Goal: Transaction & Acquisition: Purchase product/service

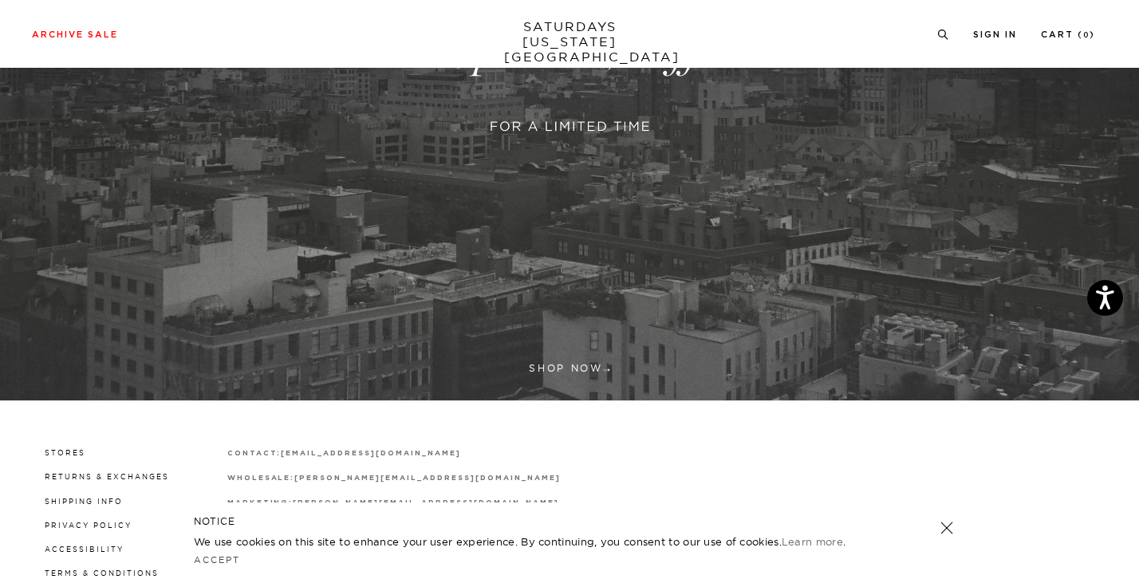
scroll to position [326, 0]
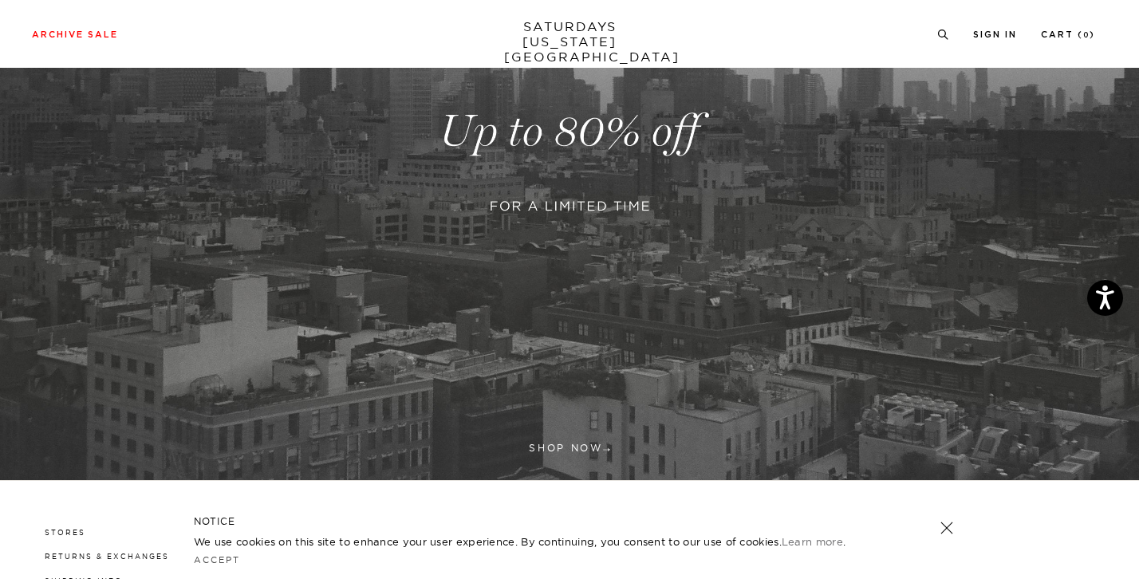
click at [591, 52] on div "Archive Sale Men's Tees Shirts Shorts Swim Knitwear Pants Sweats Women's" at bounding box center [569, 34] width 1139 height 68
click at [573, 45] on link "SATURDAYS NEW YORK CITY" at bounding box center [570, 41] width 132 height 45
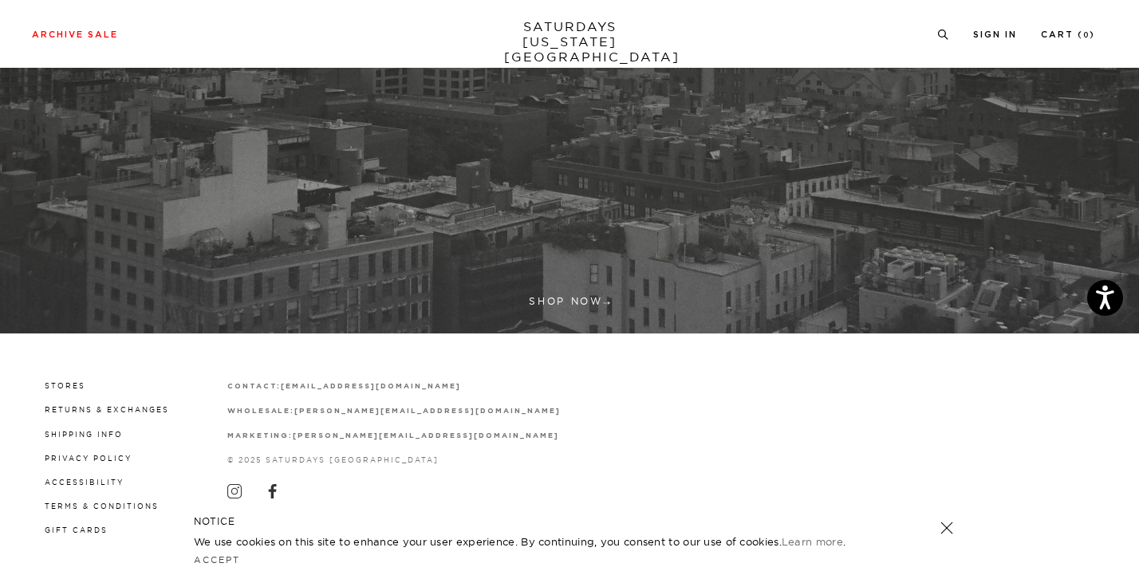
scroll to position [475, 0]
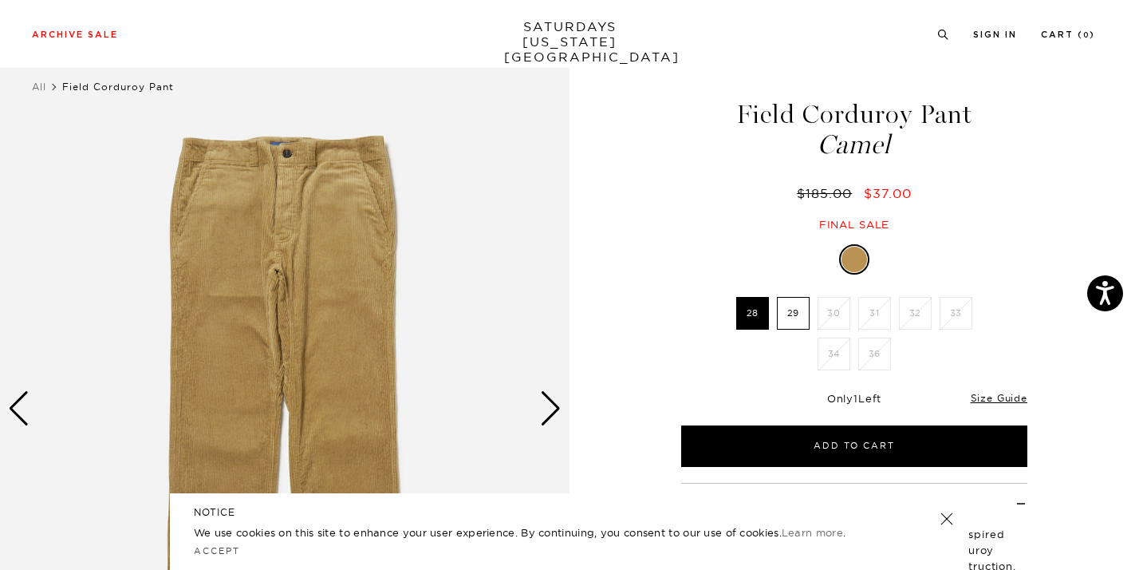
scroll to position [227, 0]
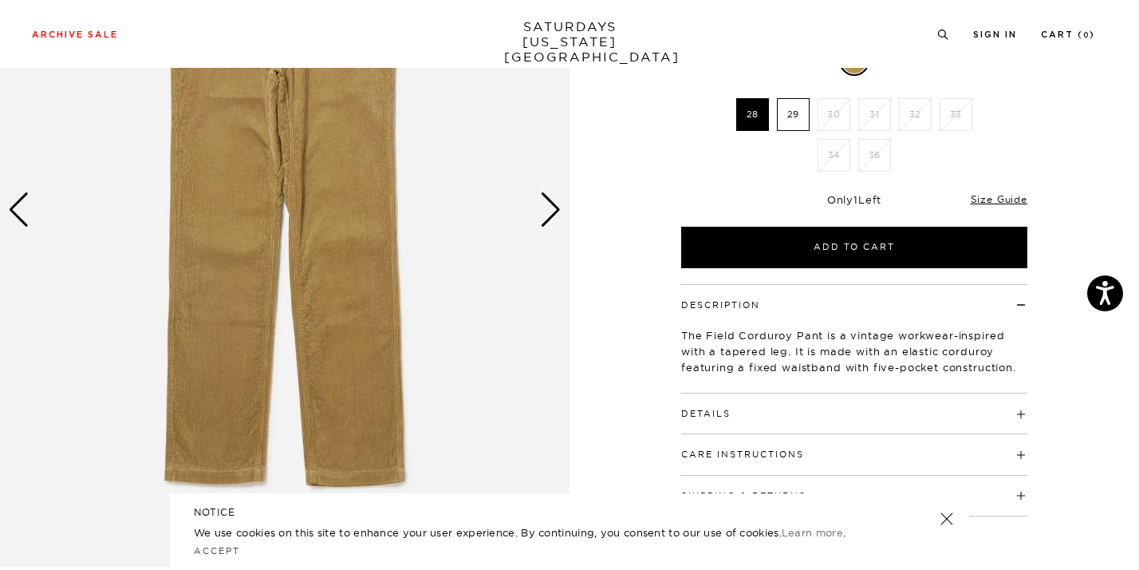
click at [551, 210] on div "Next slide" at bounding box center [551, 209] width 22 height 35
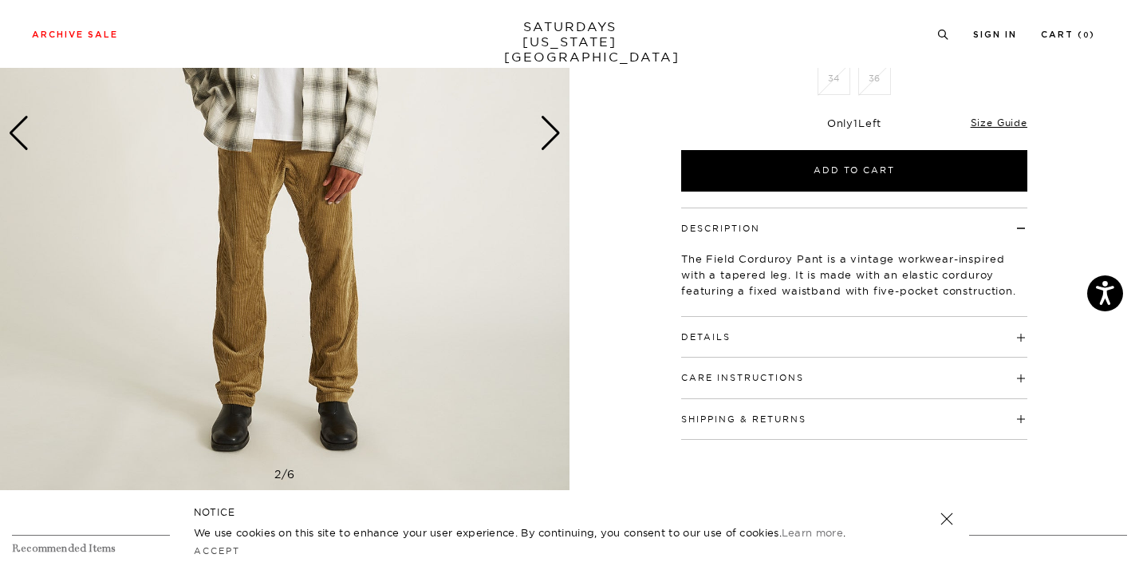
scroll to position [324, 0]
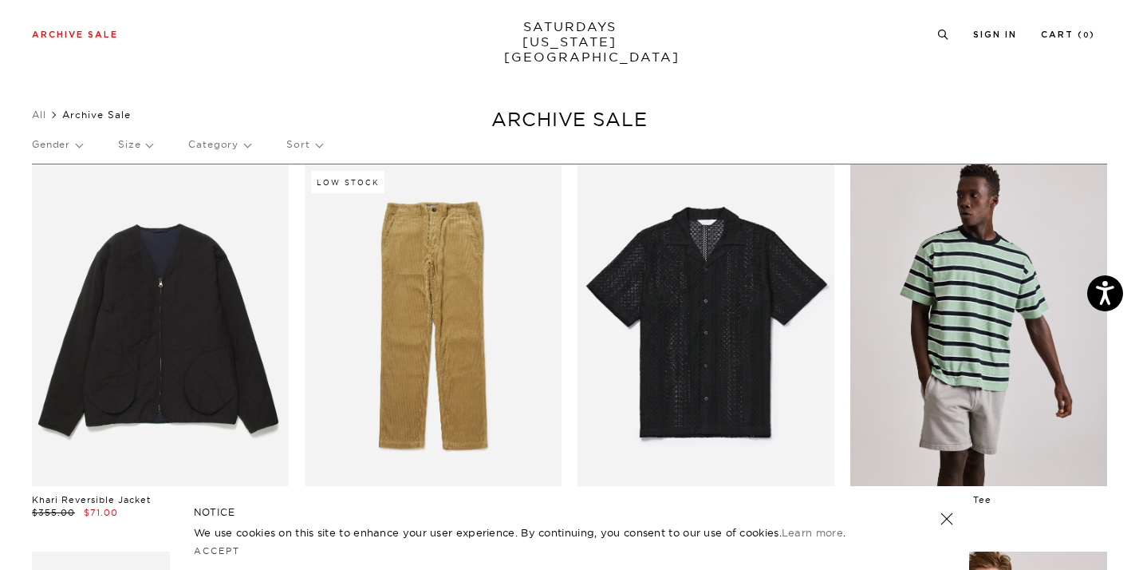
scroll to position [70, 0]
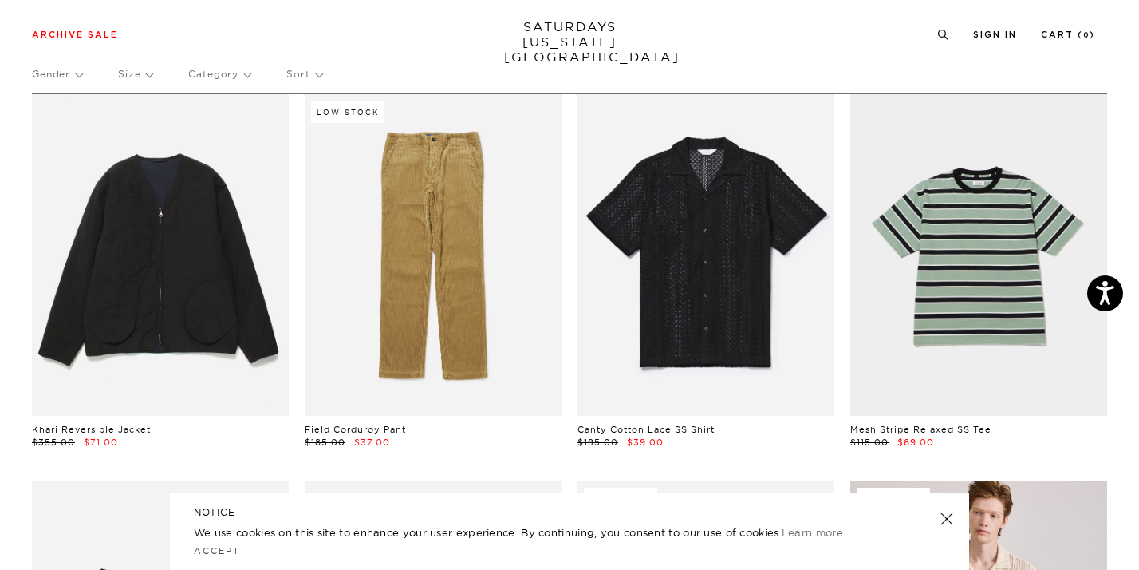
click at [944, 524] on link at bounding box center [947, 518] width 22 height 22
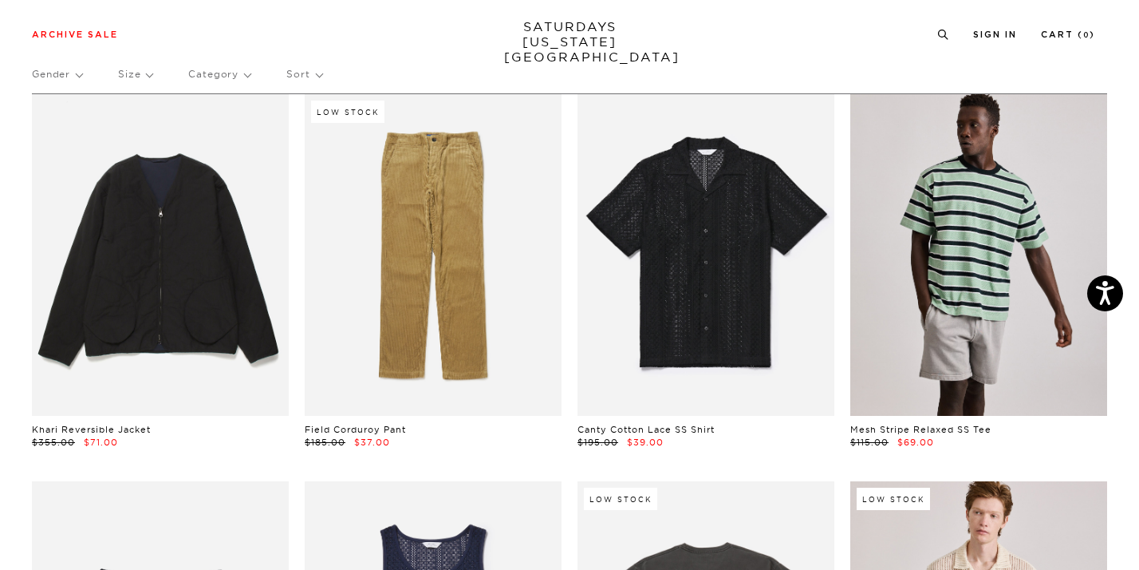
click at [908, 369] on link at bounding box center [978, 254] width 257 height 321
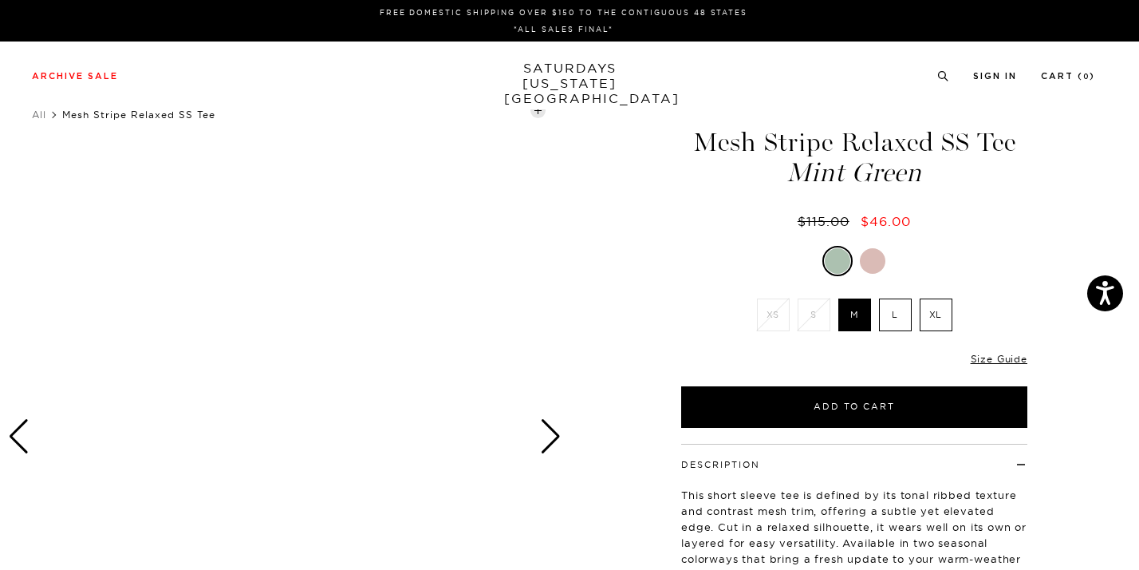
click at [562, 420] on div at bounding box center [285, 437] width 570 height 712
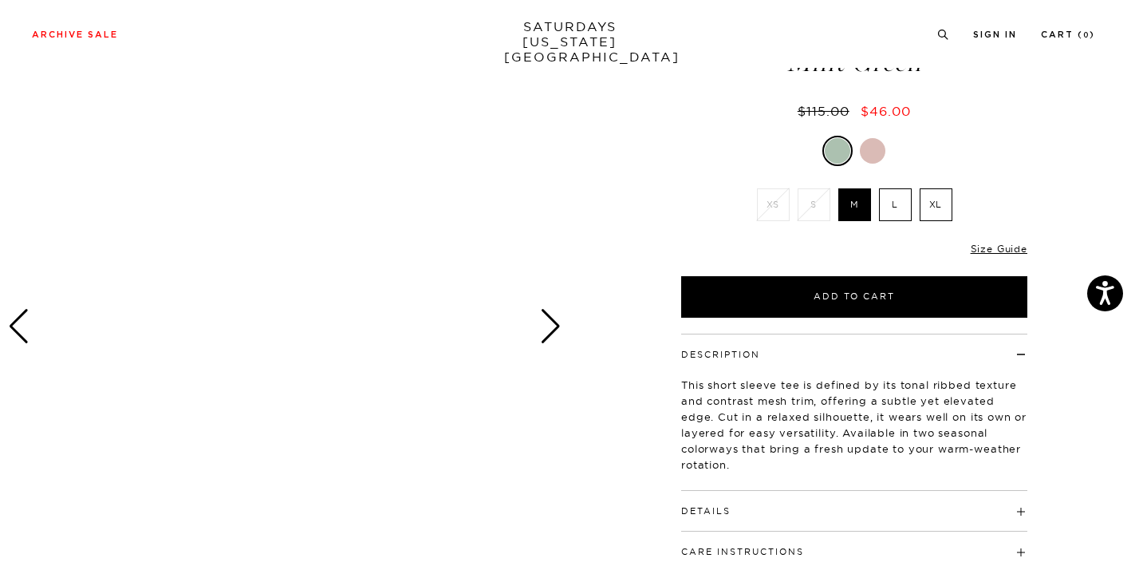
scroll to position [119, 0]
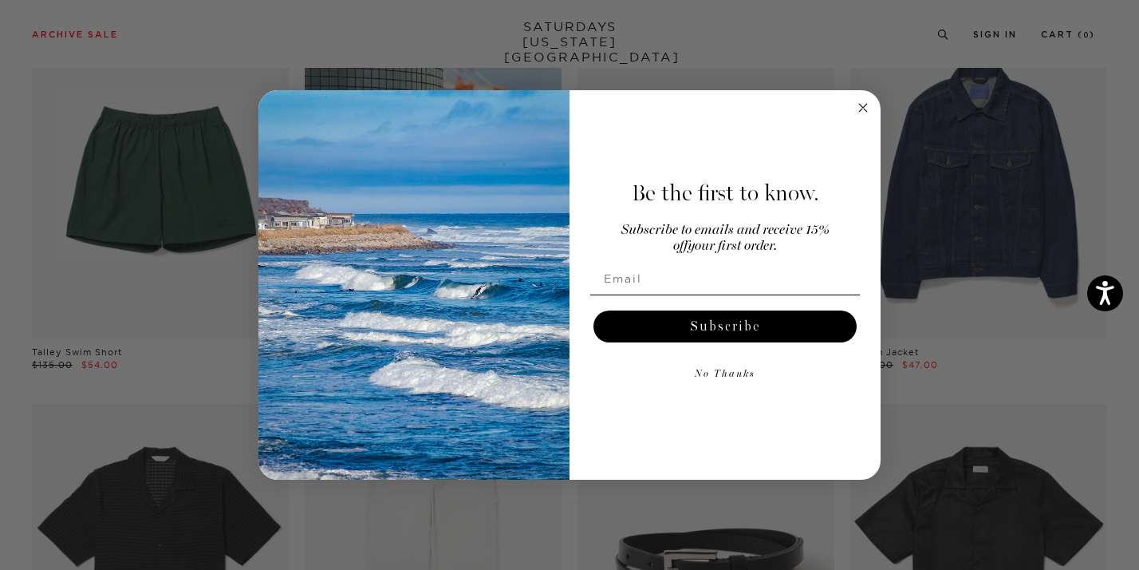
scroll to position [900, 0]
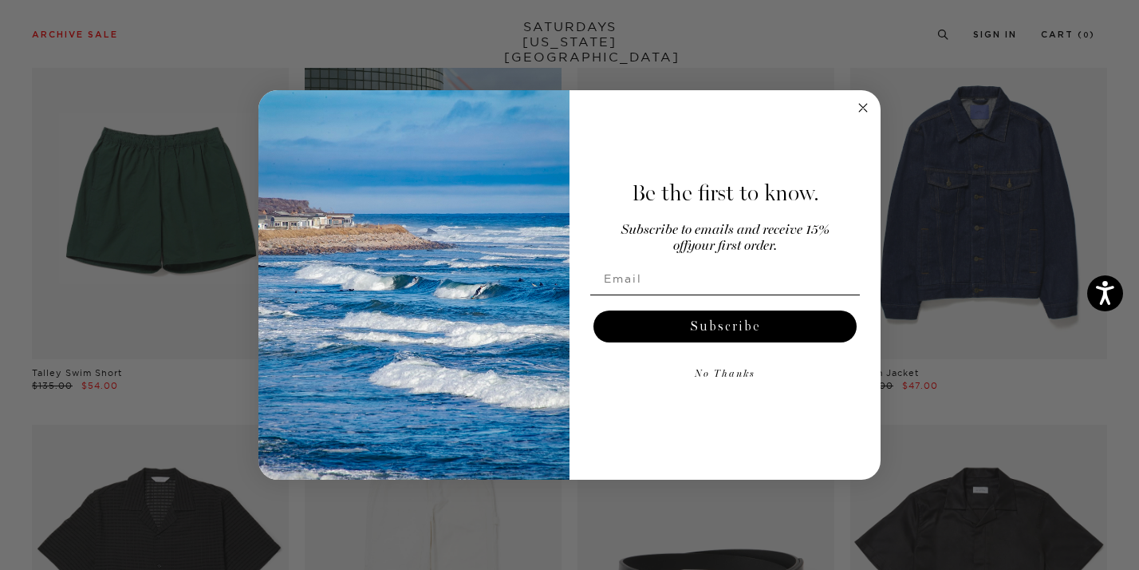
click at [867, 108] on circle "Close dialog" at bounding box center [863, 108] width 18 height 18
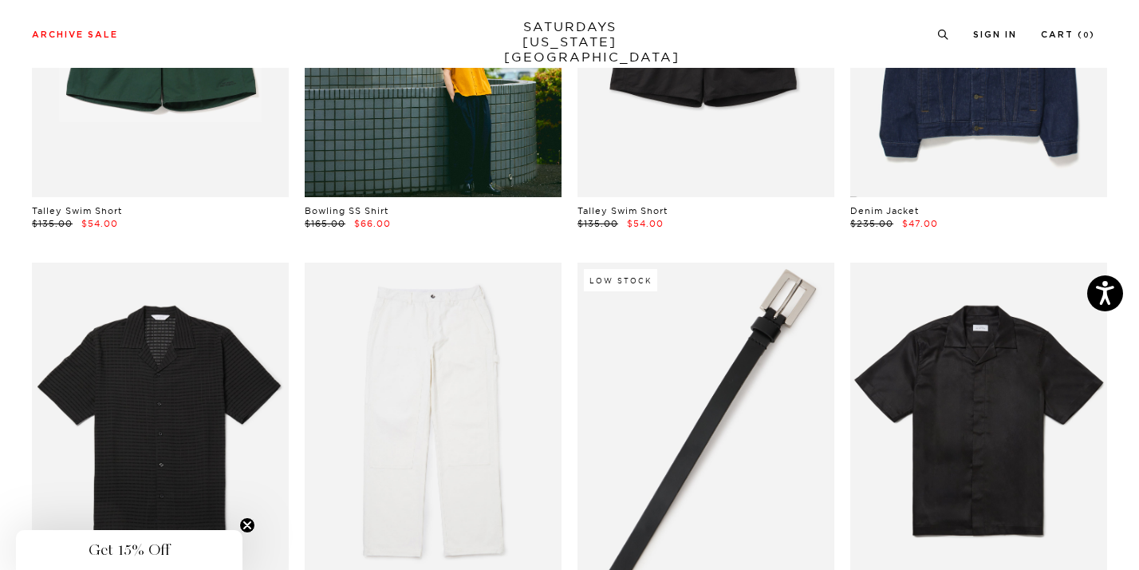
scroll to position [1272, 0]
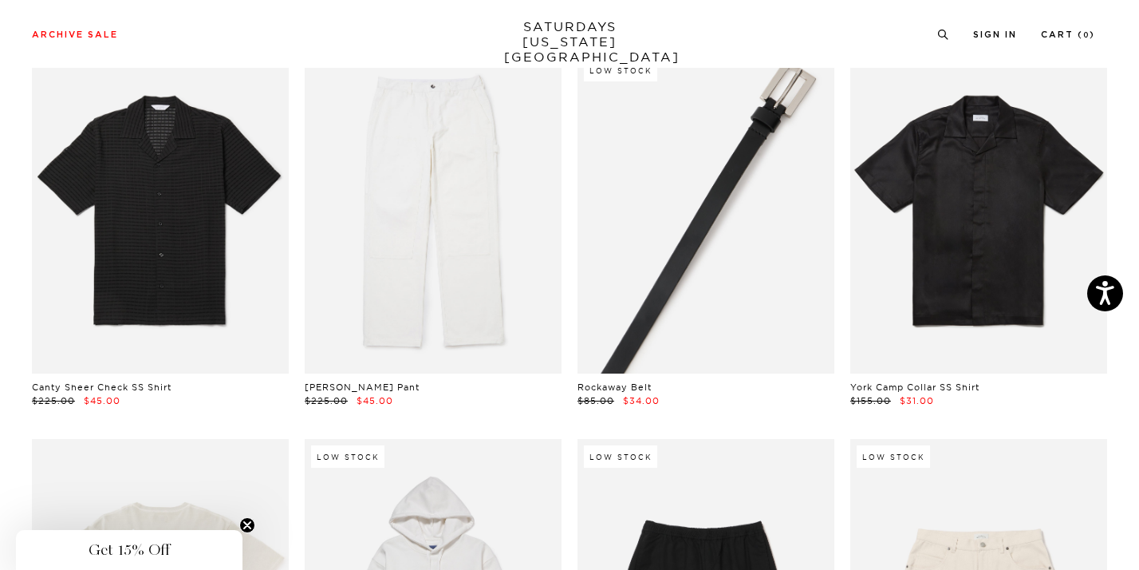
click at [656, 357] on link at bounding box center [706, 213] width 257 height 321
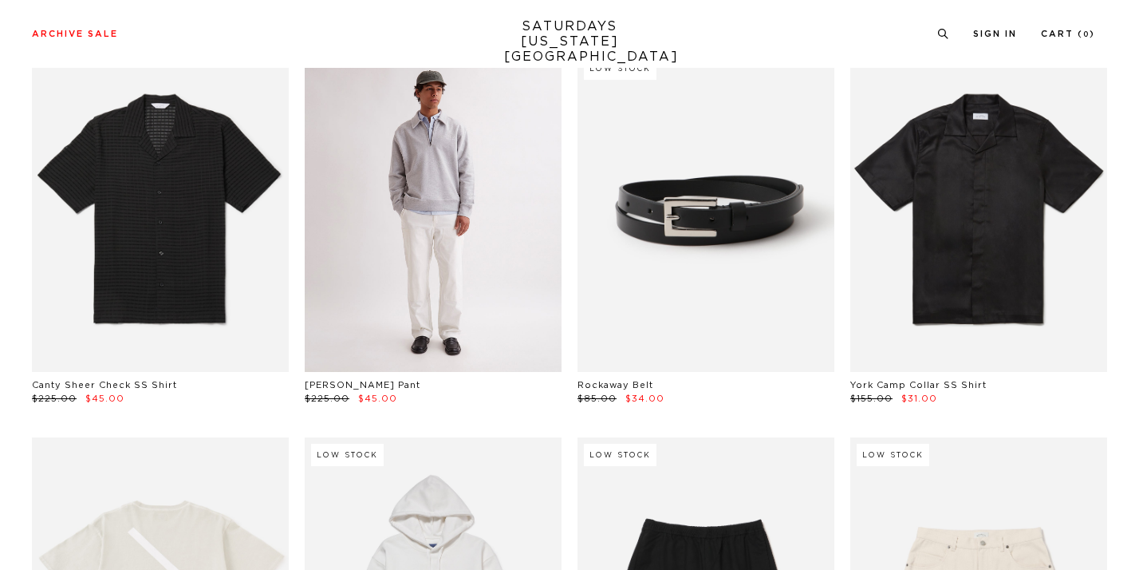
scroll to position [1272, 0]
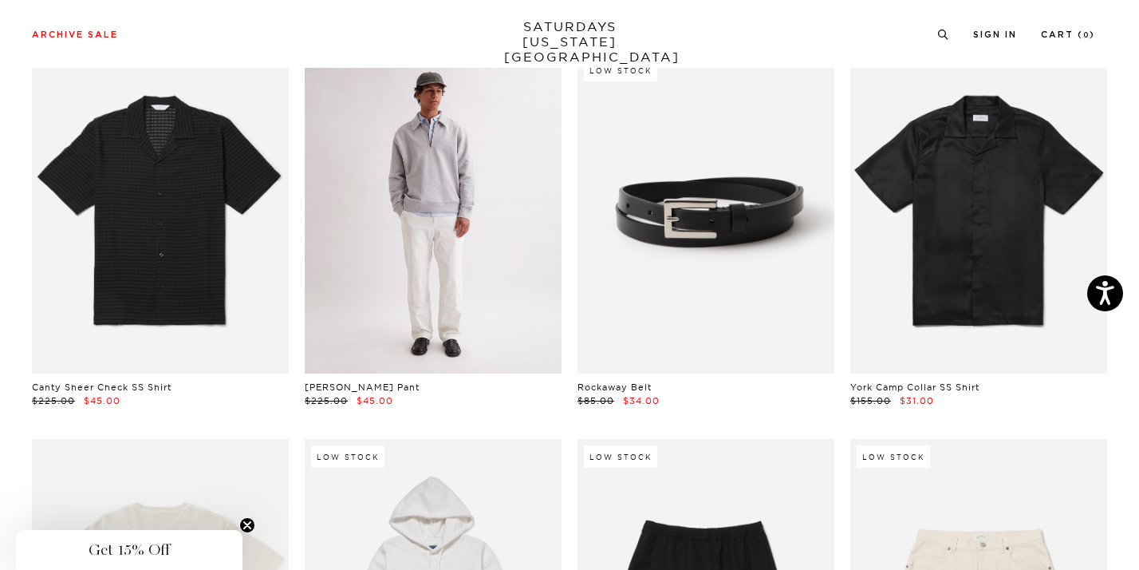
click at [432, 314] on link at bounding box center [433, 213] width 257 height 321
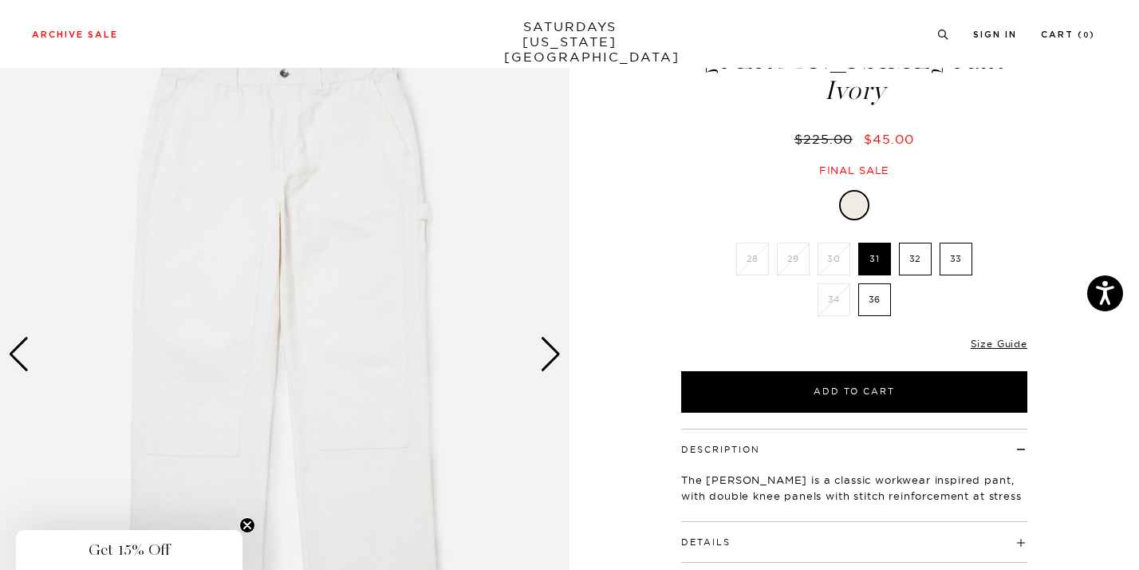
scroll to position [92, 0]
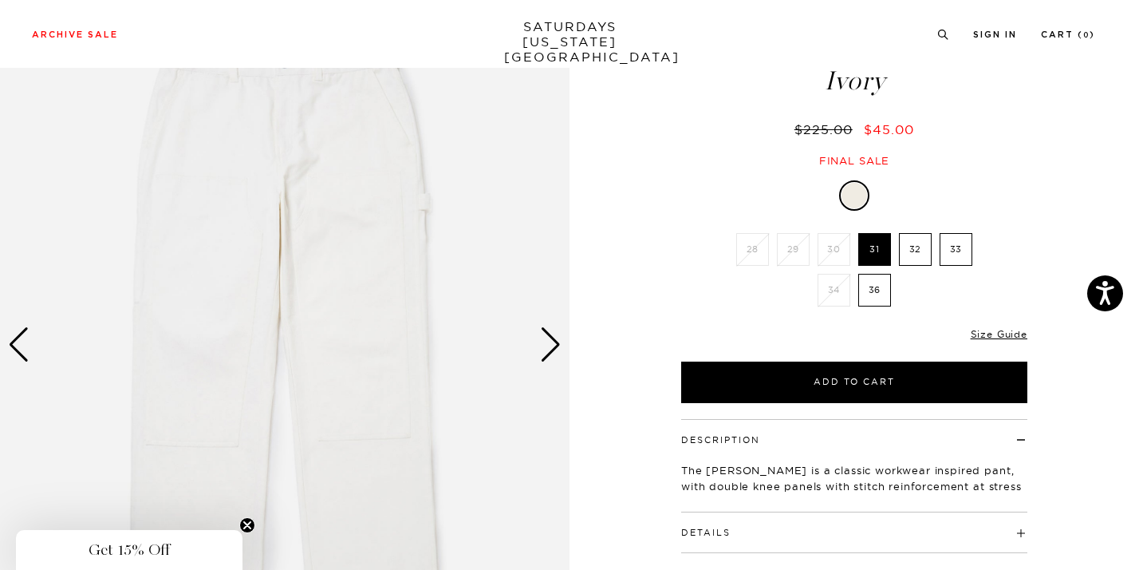
click at [553, 338] on div "Next slide" at bounding box center [551, 344] width 22 height 35
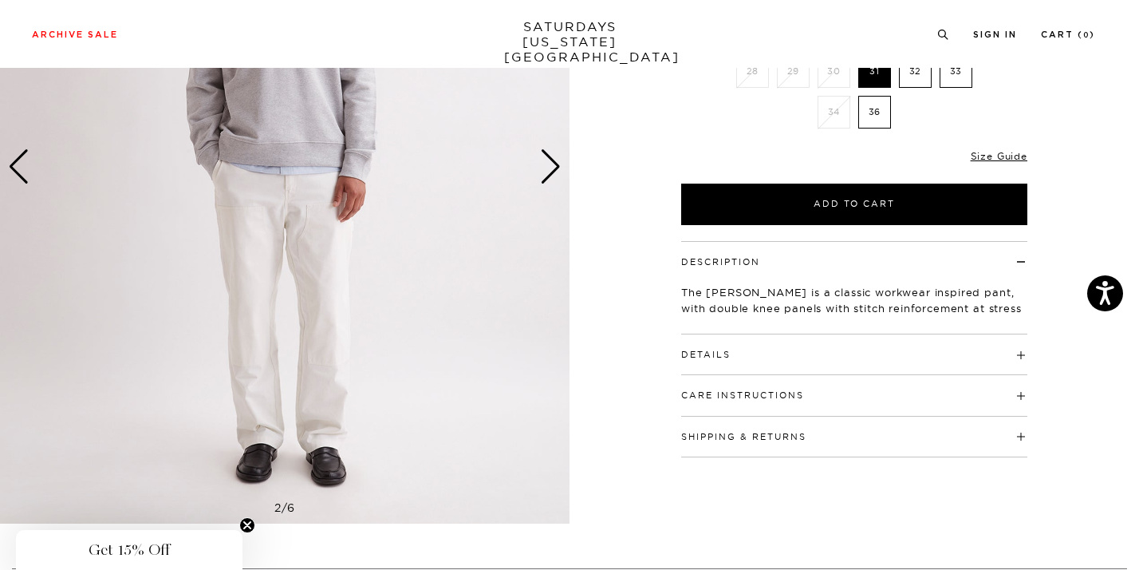
scroll to position [272, 0]
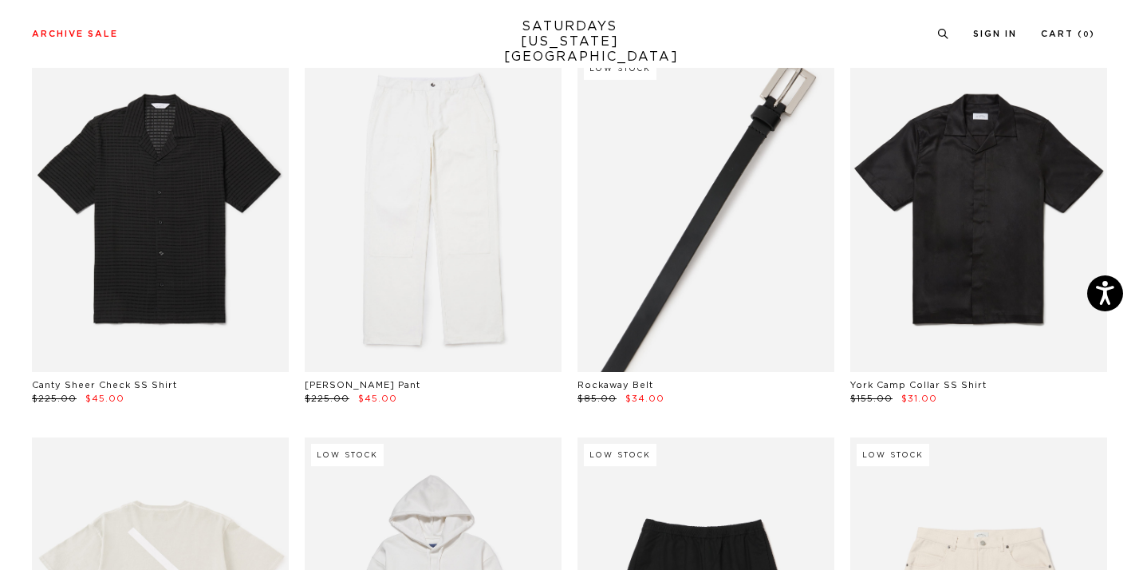
scroll to position [1272, 0]
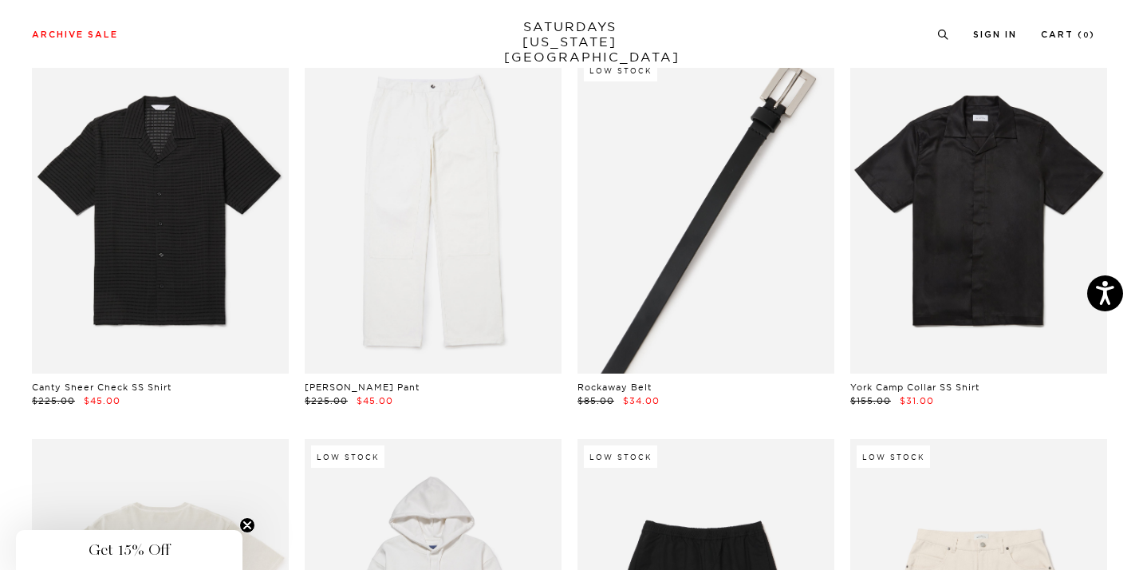
click at [755, 363] on link at bounding box center [706, 213] width 257 height 321
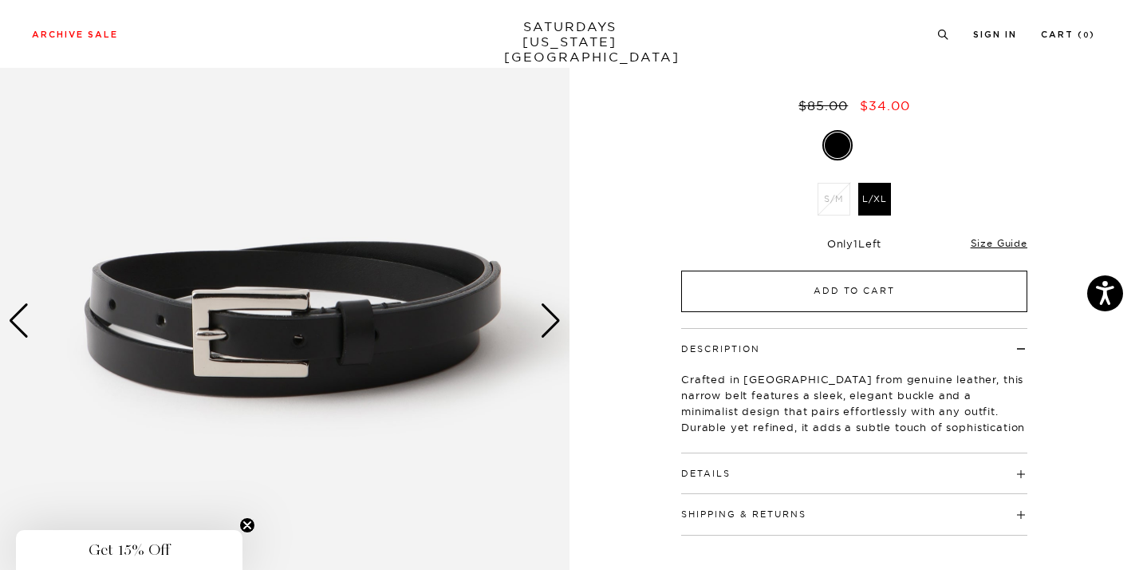
scroll to position [139, 0]
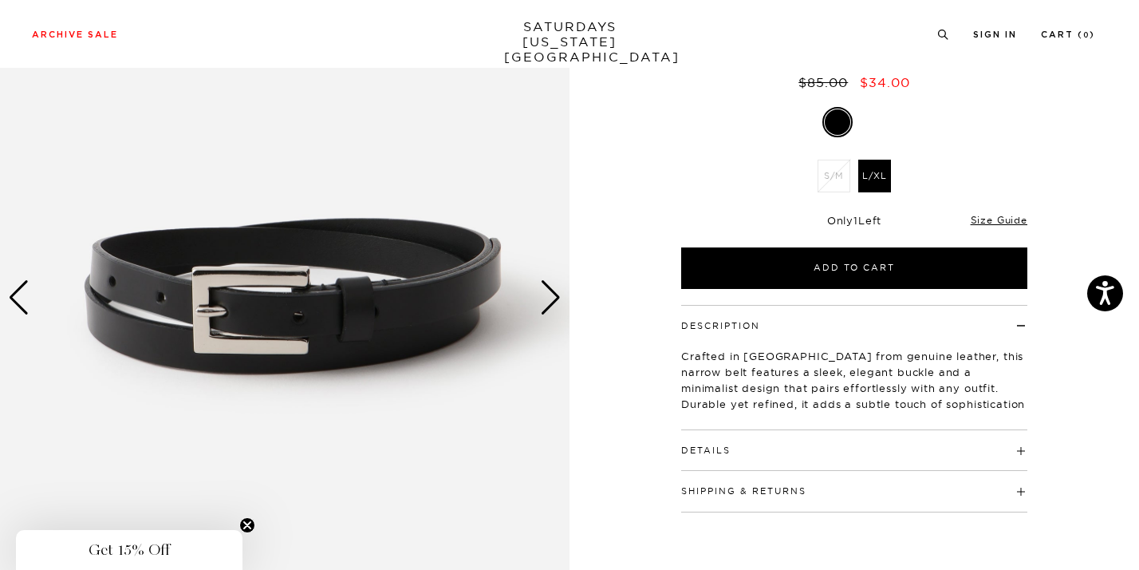
click at [753, 455] on h4 "Details" at bounding box center [854, 443] width 346 height 26
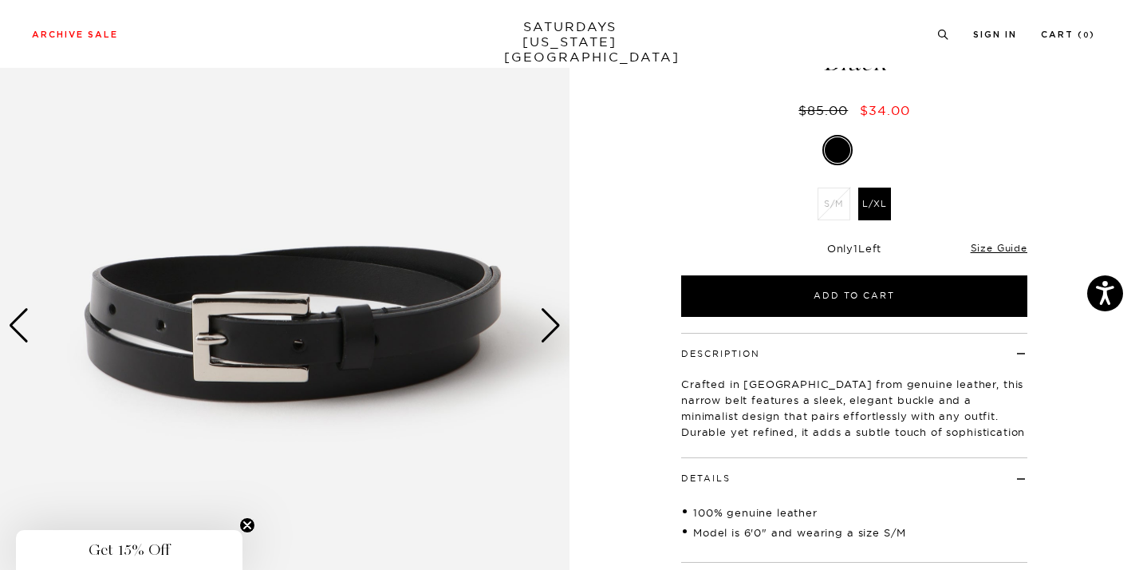
scroll to position [88, 0]
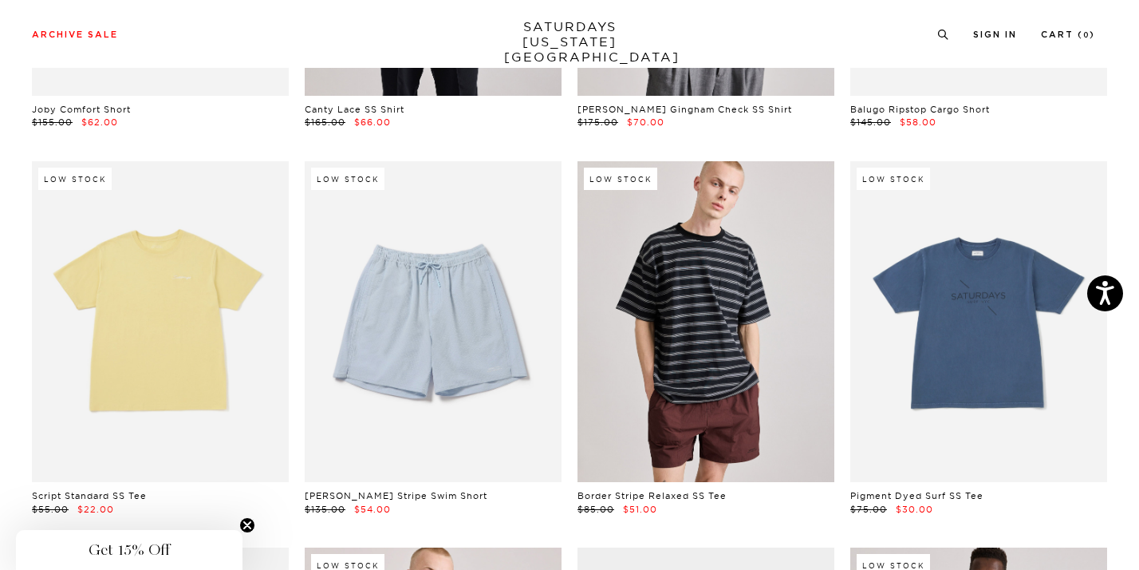
scroll to position [2724, 0]
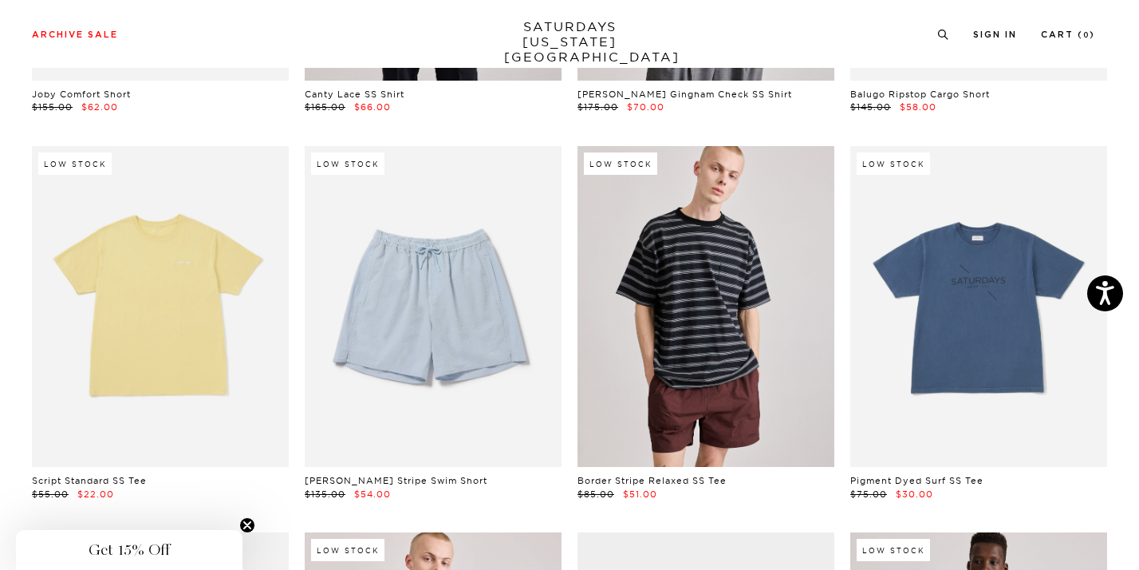
click at [689, 380] on link at bounding box center [706, 306] width 257 height 321
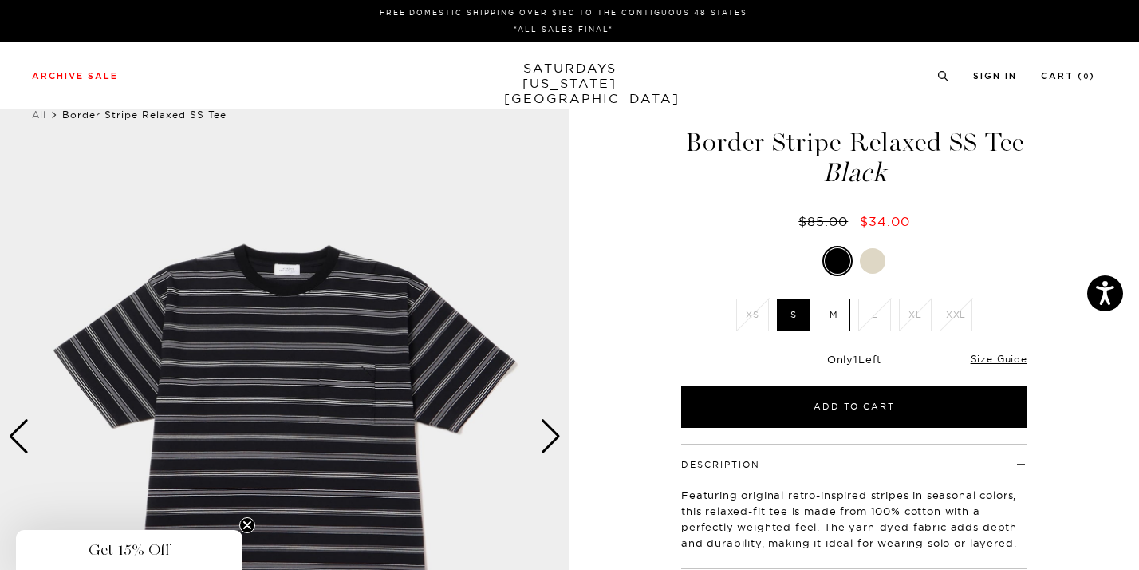
click at [827, 325] on label "M" at bounding box center [834, 314] width 33 height 33
click at [0, 0] on input "M" at bounding box center [0, 0] width 0 height 0
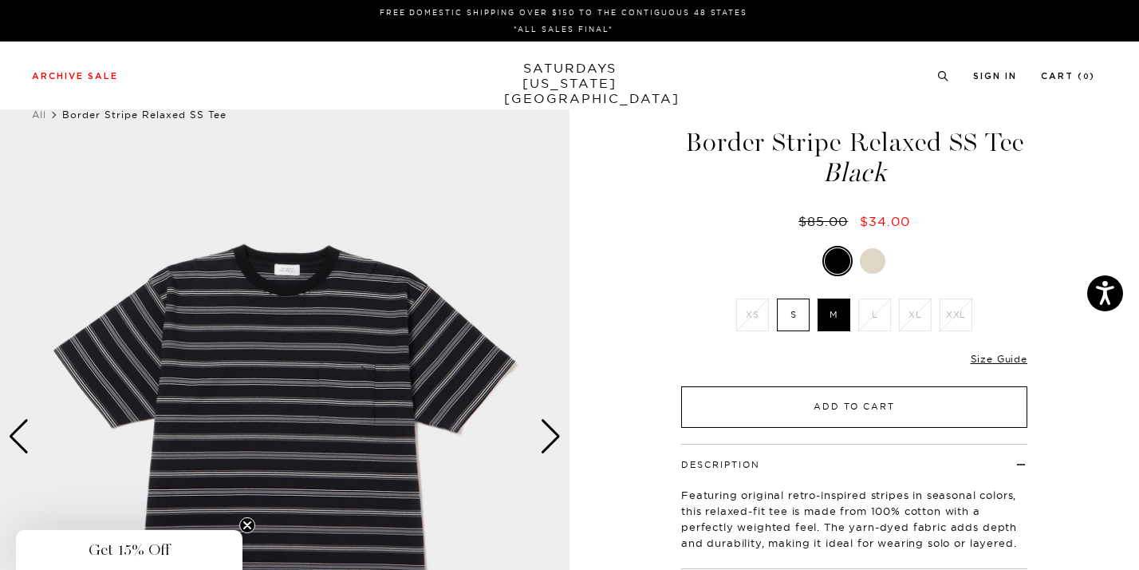
click at [849, 408] on button "Add to Cart" at bounding box center [854, 406] width 346 height 41
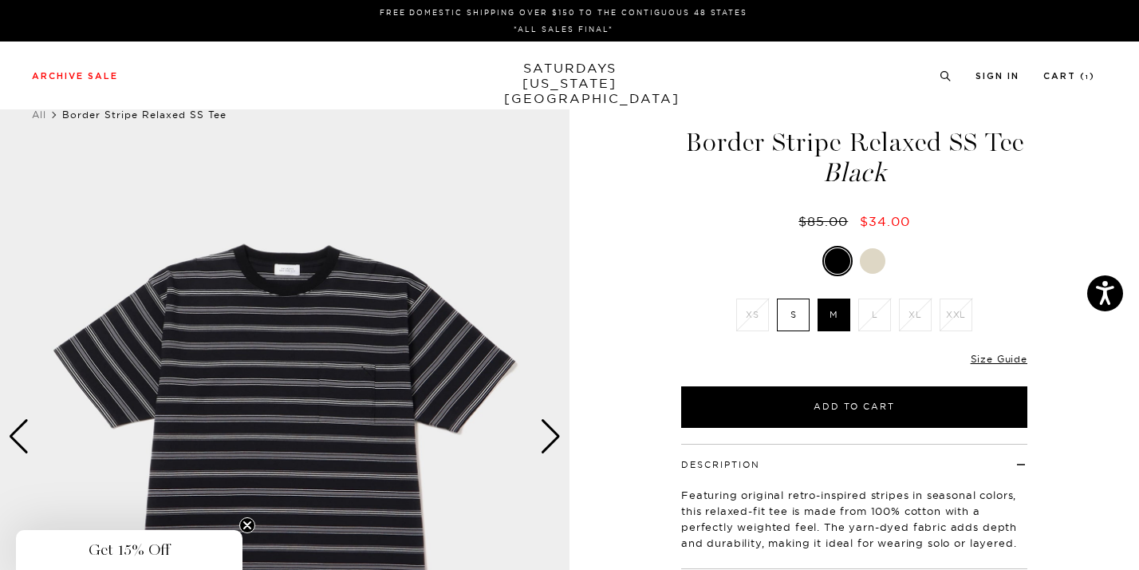
click at [864, 259] on div at bounding box center [873, 261] width 26 height 26
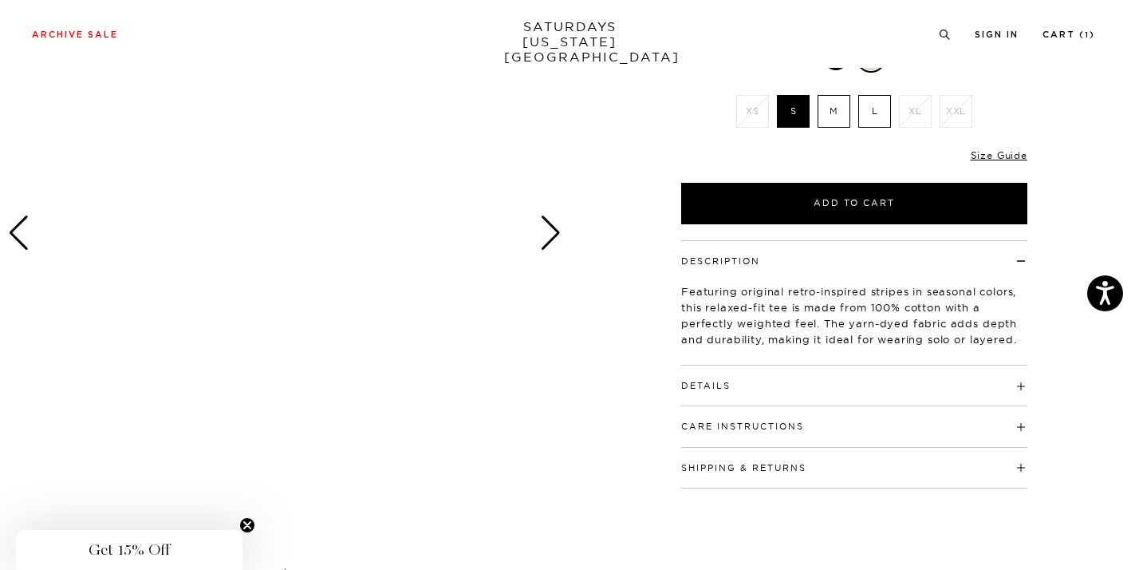
scroll to position [271, 0]
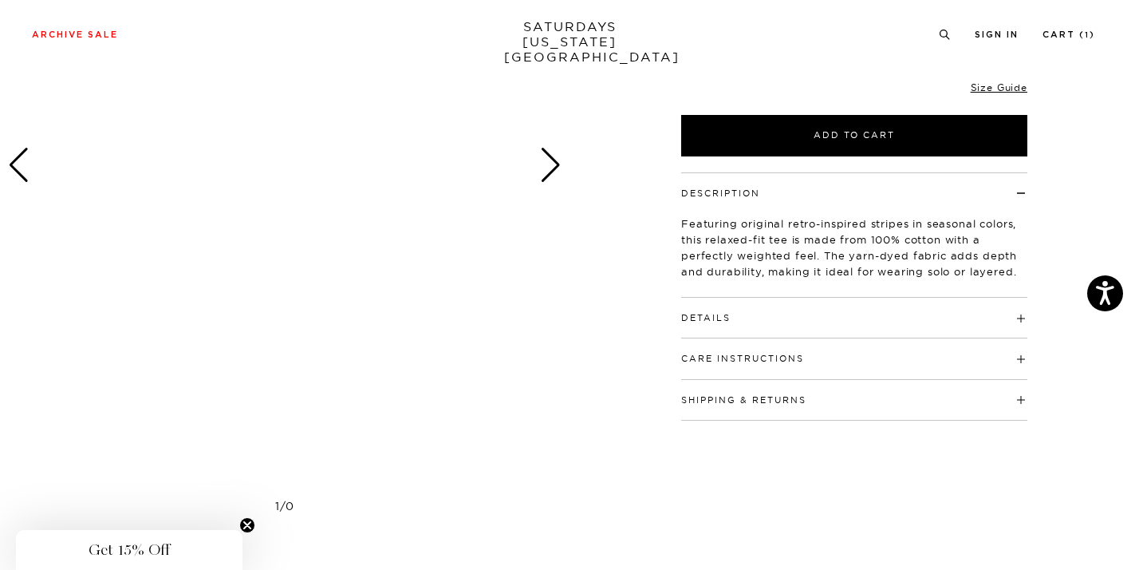
click at [562, 179] on div at bounding box center [285, 165] width 570 height 712
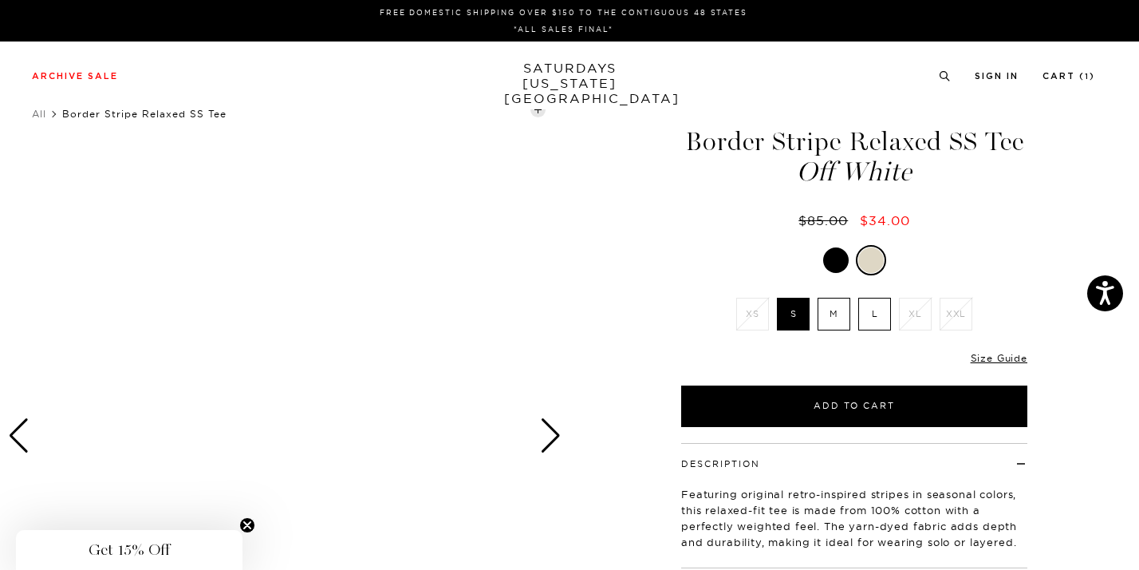
scroll to position [0, 0]
click at [836, 312] on label "M" at bounding box center [834, 314] width 33 height 33
click at [0, 0] on input "M" at bounding box center [0, 0] width 0 height 0
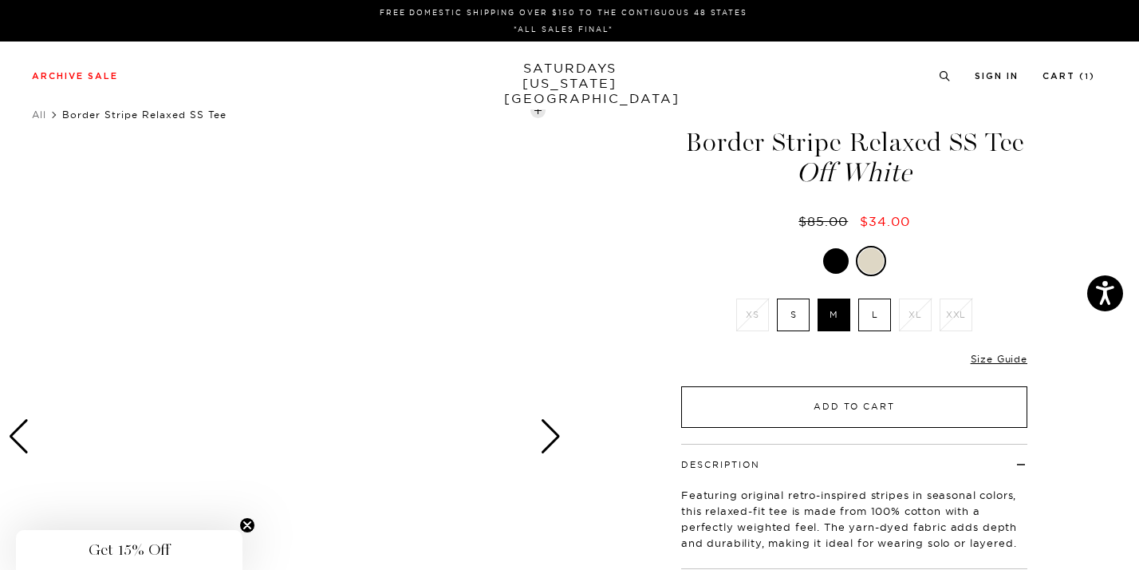
click at [728, 402] on button "Add to Cart" at bounding box center [854, 406] width 346 height 41
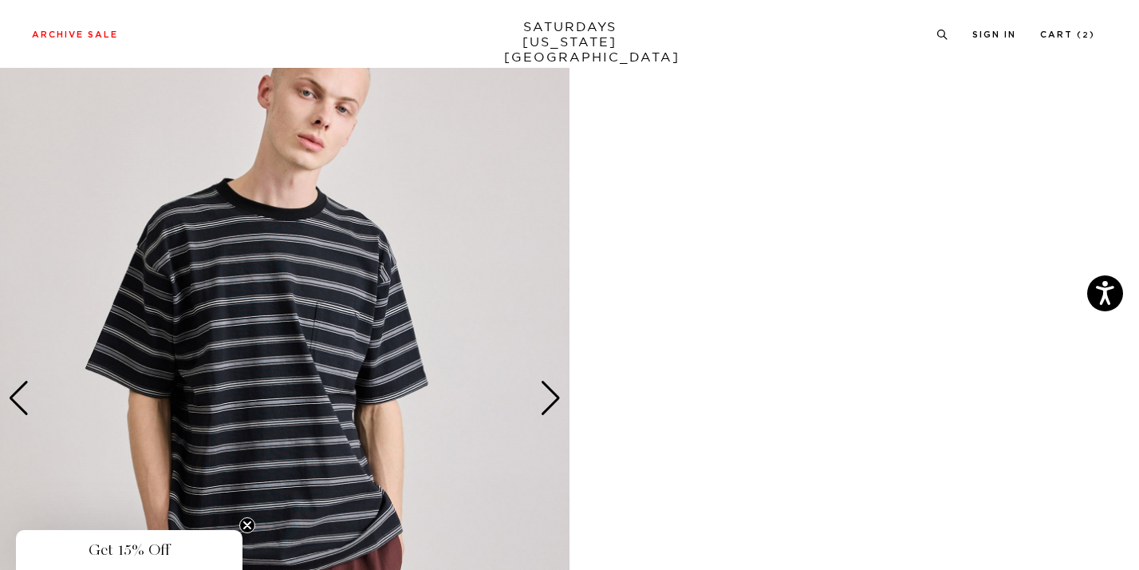
scroll to position [749, 0]
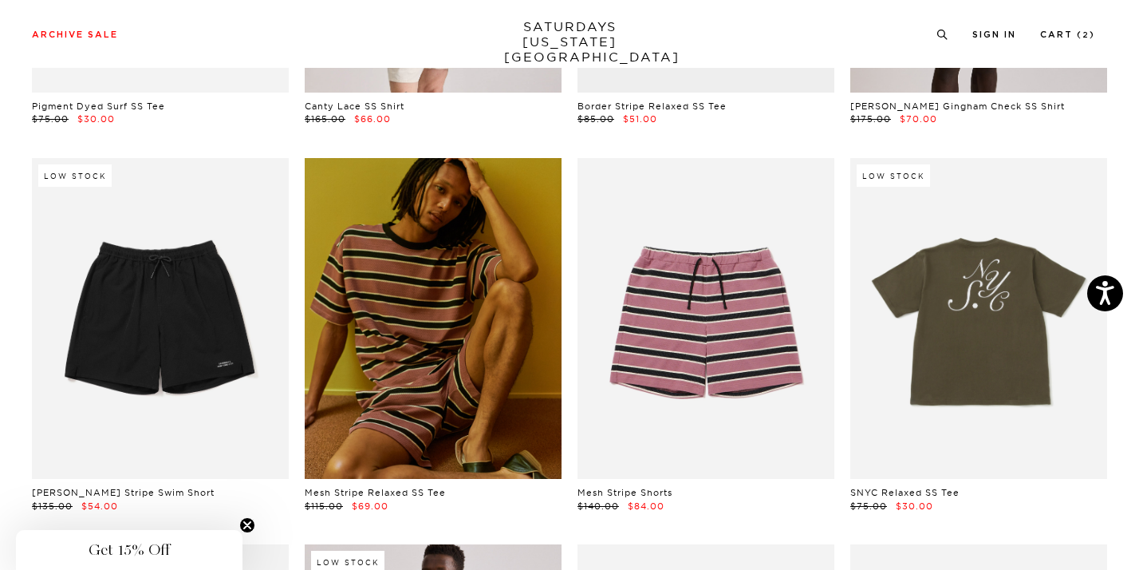
scroll to position [3490, 0]
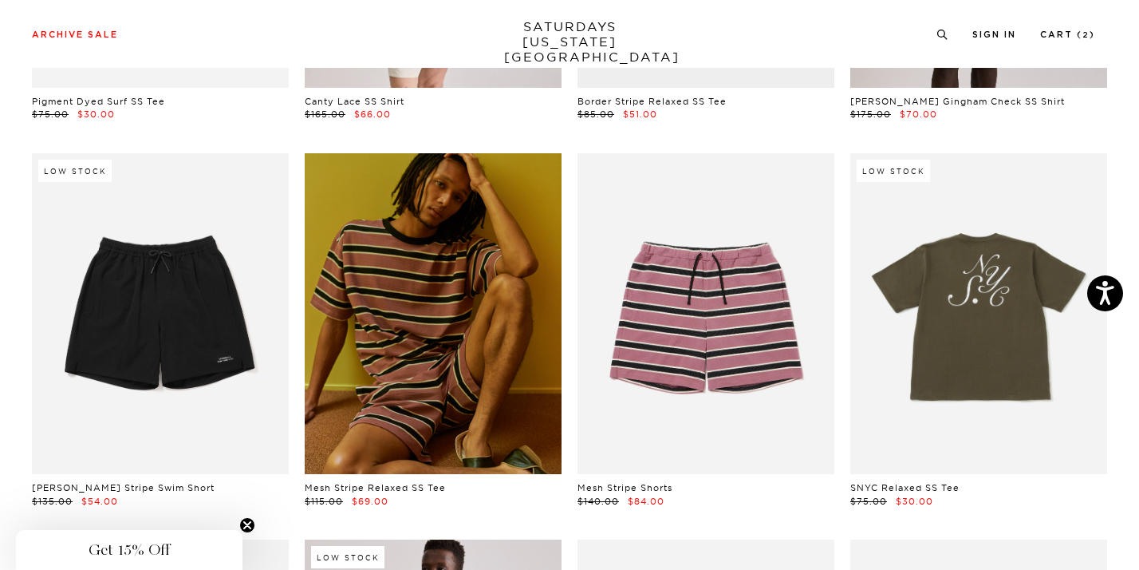
click at [447, 384] on link at bounding box center [433, 313] width 257 height 321
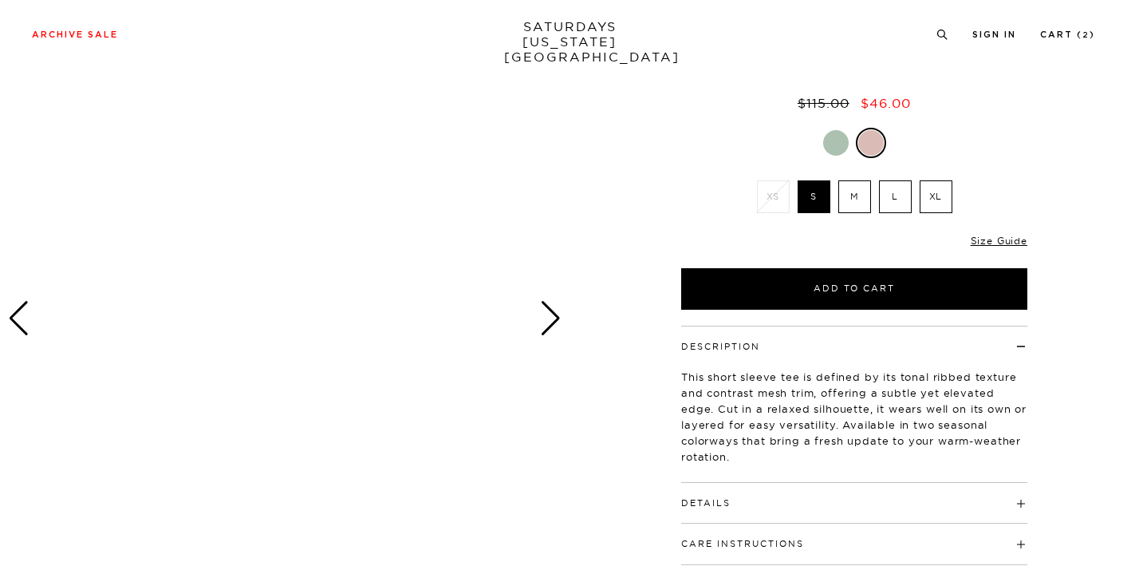
scroll to position [121, 0]
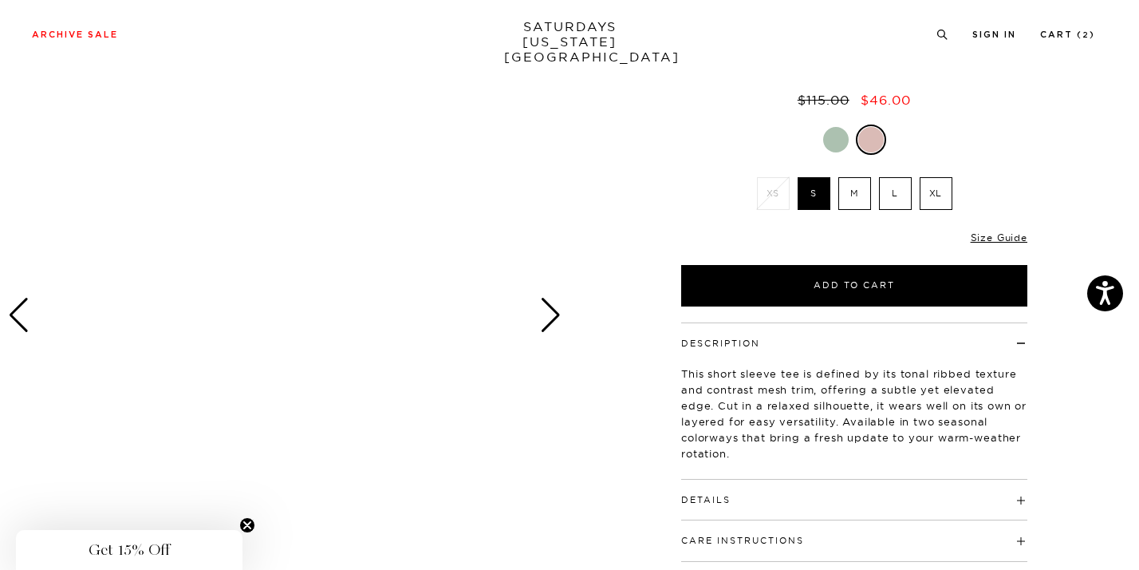
click at [732, 510] on div "Details 100% cotton Model is 6'0" wearing a size M" at bounding box center [854, 499] width 346 height 41
click at [733, 511] on div "Details 100% cotton Model is 6'0" wearing a size M" at bounding box center [854, 499] width 346 height 41
click at [729, 505] on h4 "Details" at bounding box center [854, 492] width 346 height 26
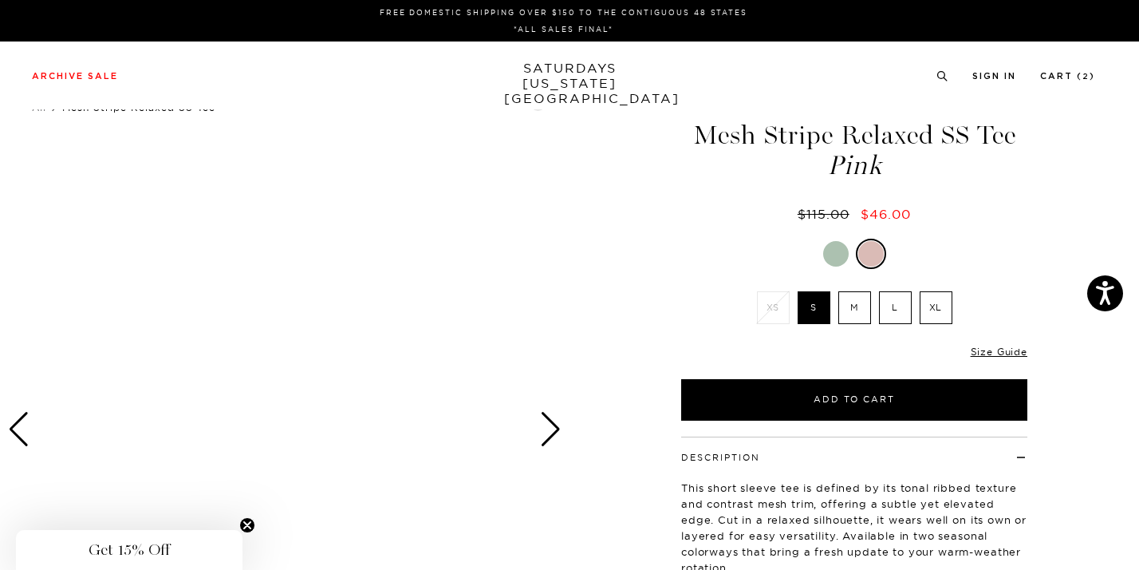
scroll to position [0, 0]
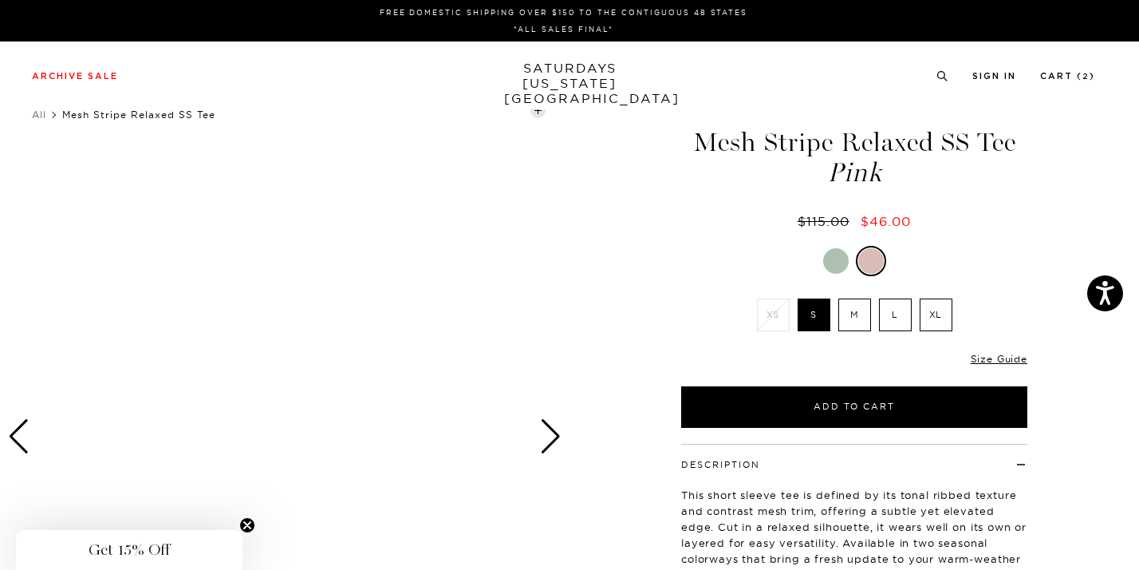
click at [835, 322] on li "M" at bounding box center [854, 314] width 41 height 33
click at [858, 310] on label "M" at bounding box center [854, 314] width 33 height 33
click at [0, 0] on input "M" at bounding box center [0, 0] width 0 height 0
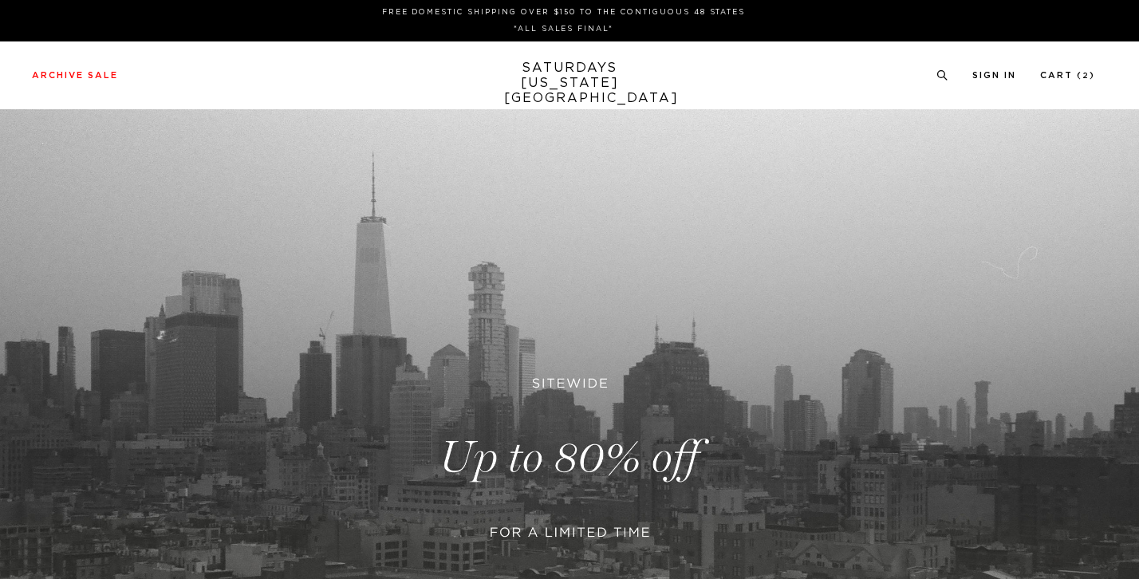
scroll to position [473, 0]
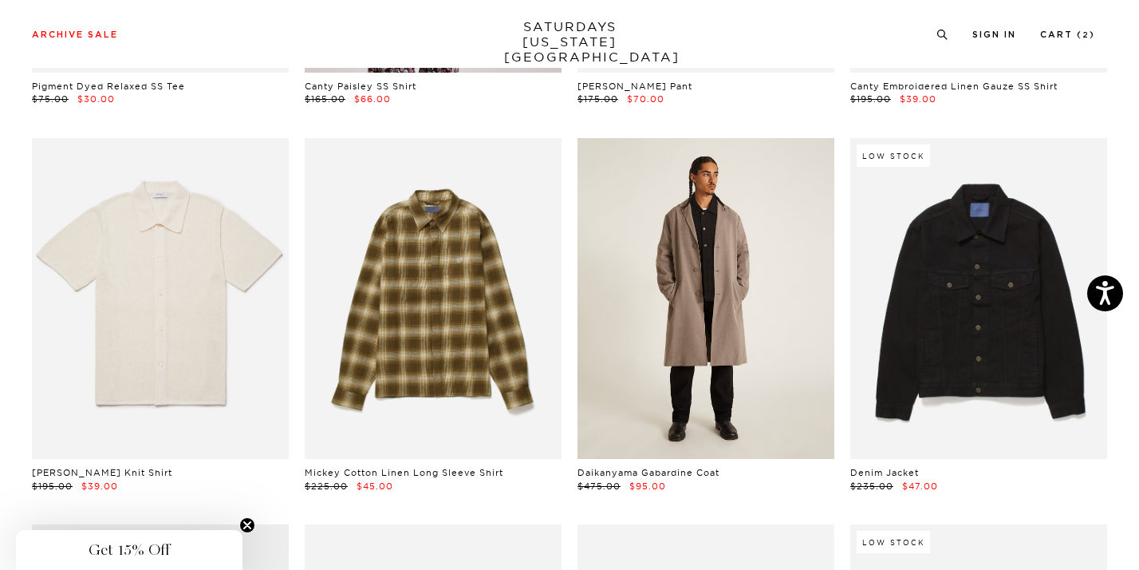
scroll to position [4280, 0]
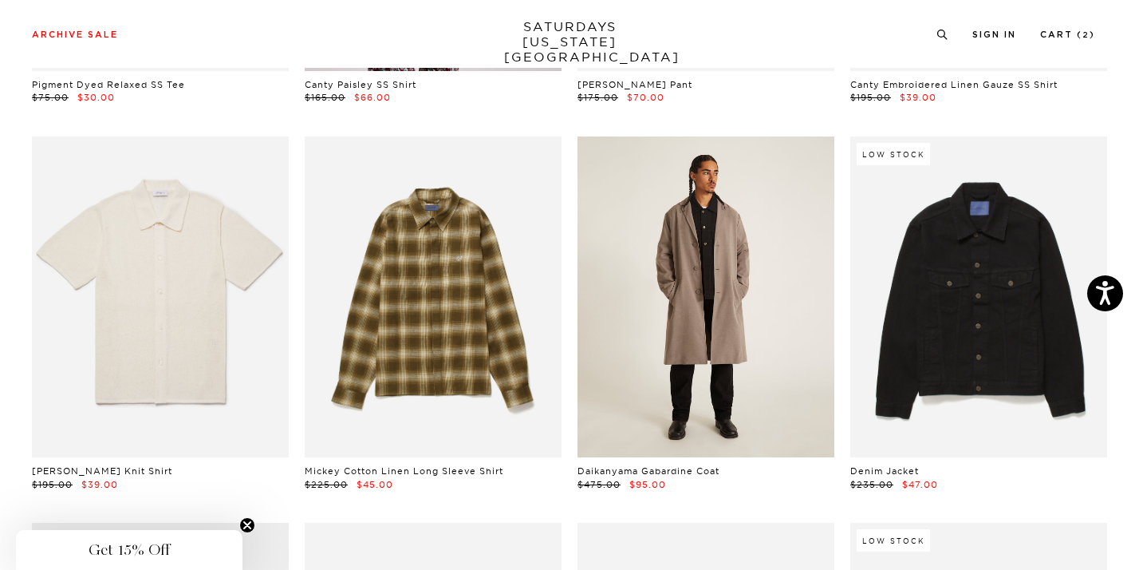
click at [673, 377] on link at bounding box center [706, 296] width 257 height 321
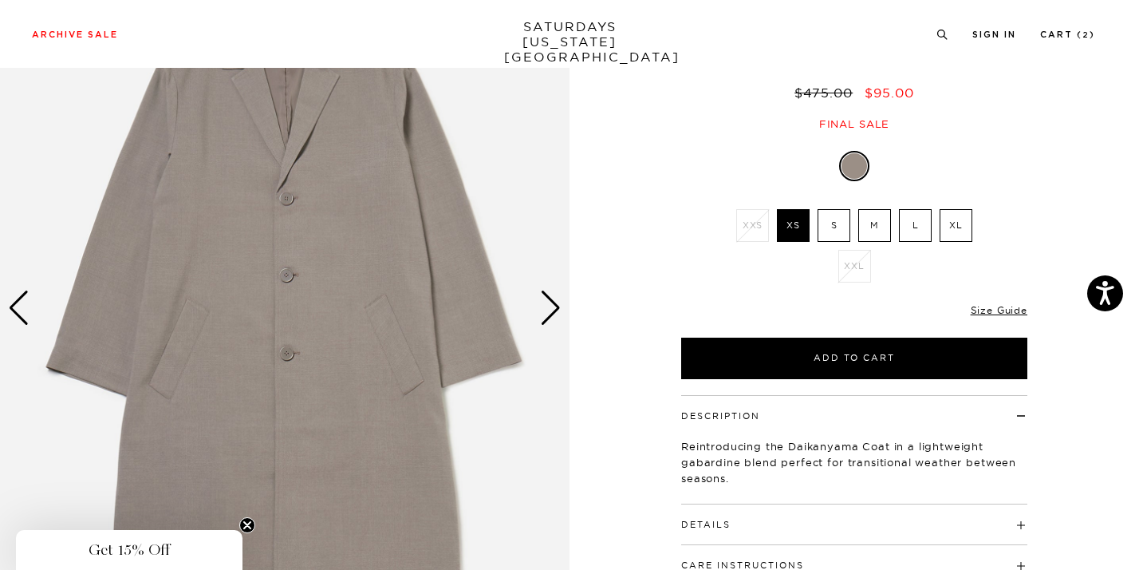
scroll to position [112, 0]
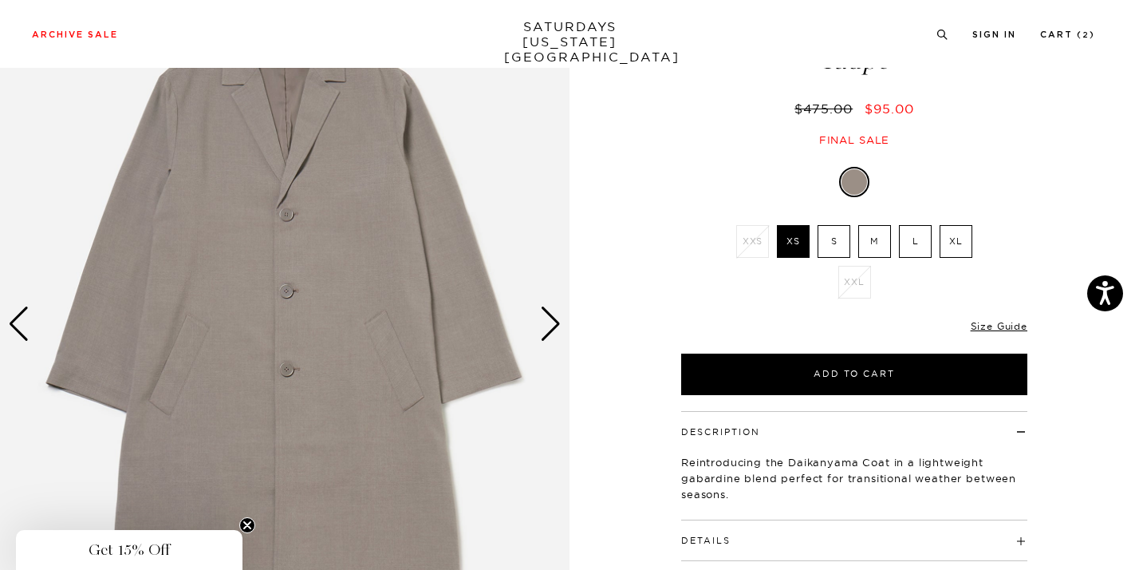
click at [550, 337] on div "Next slide" at bounding box center [551, 323] width 22 height 35
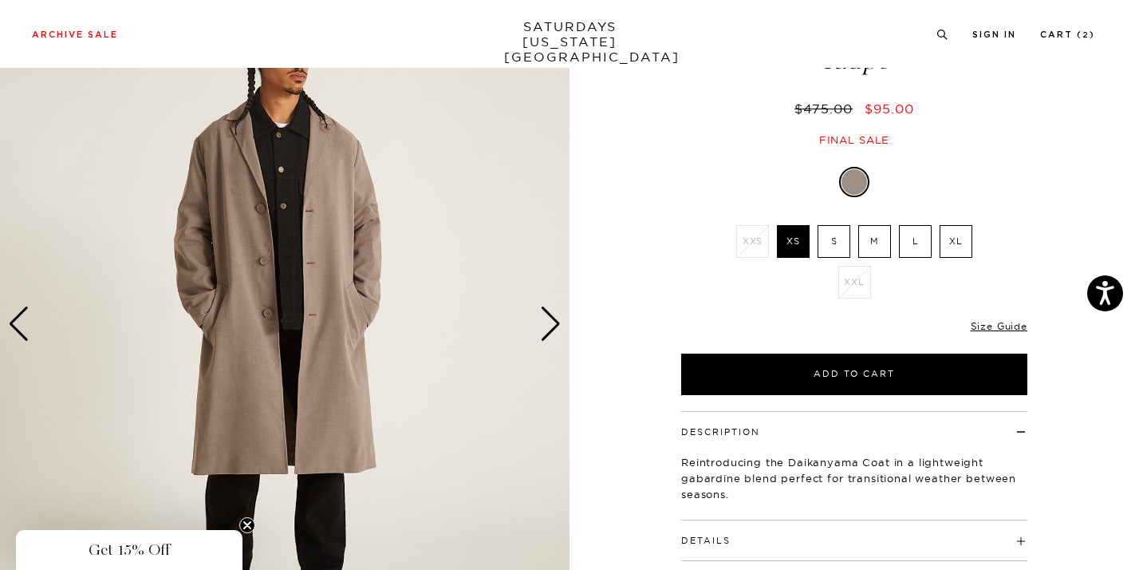
scroll to position [76, 0]
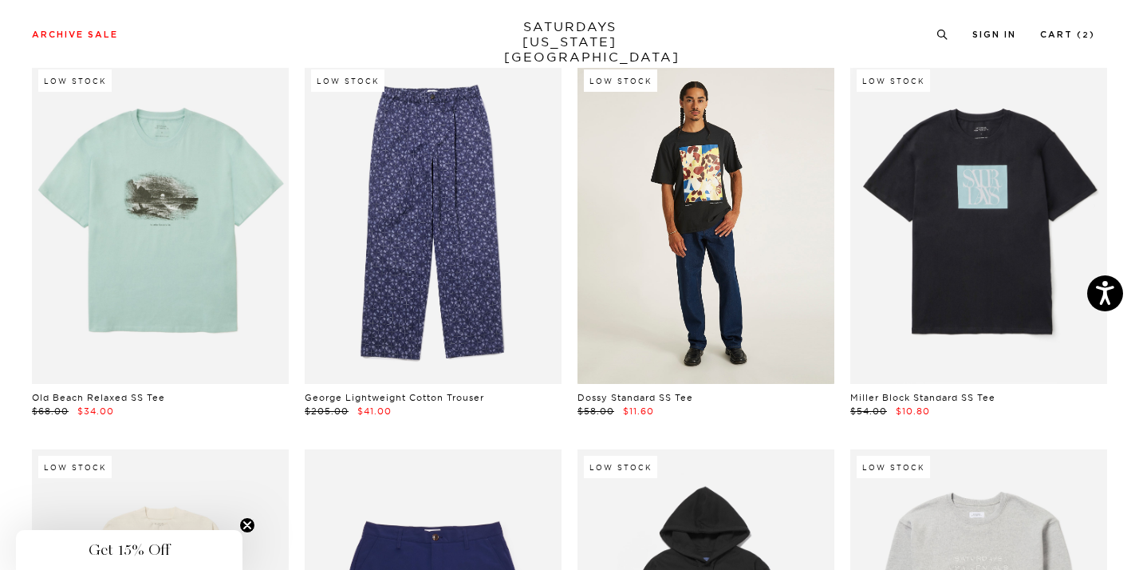
scroll to position [5896, 0]
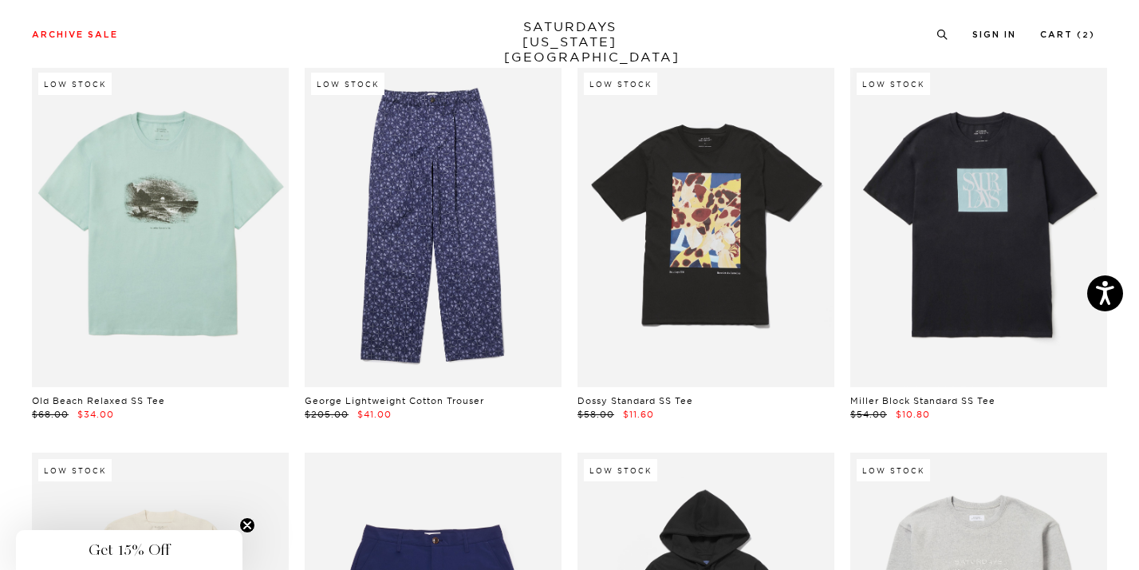
click at [964, 358] on link at bounding box center [978, 226] width 257 height 321
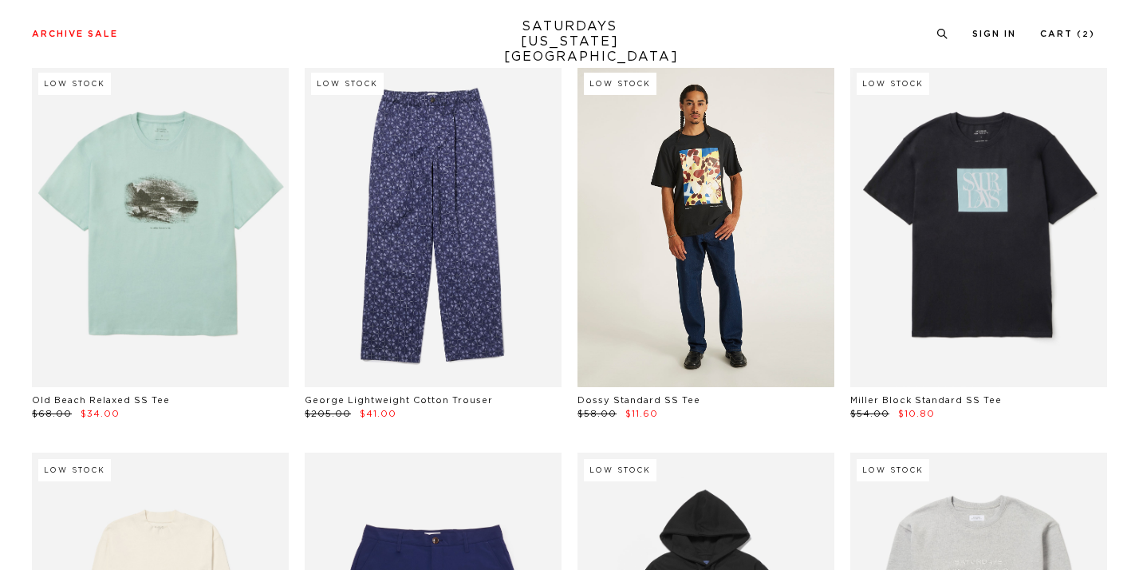
click at [732, 325] on link at bounding box center [706, 226] width 257 height 321
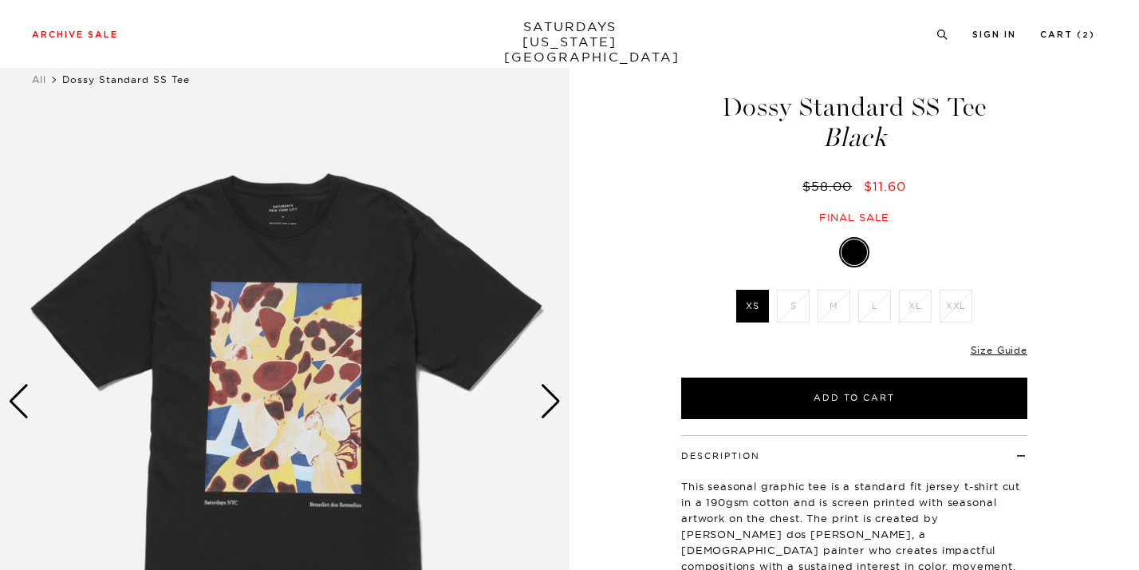
scroll to position [36, 0]
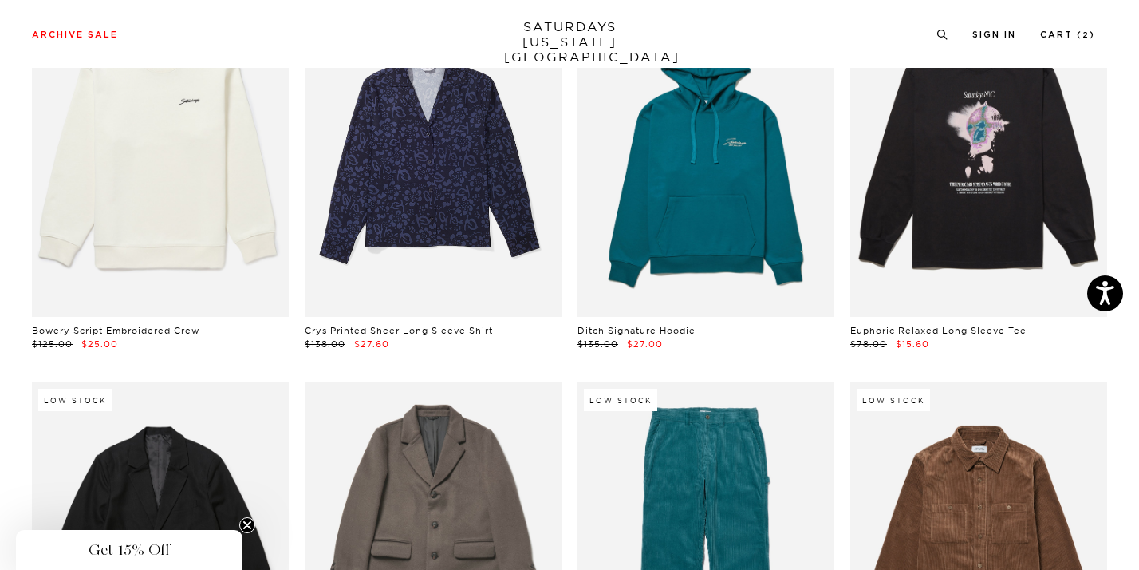
scroll to position [11006, 0]
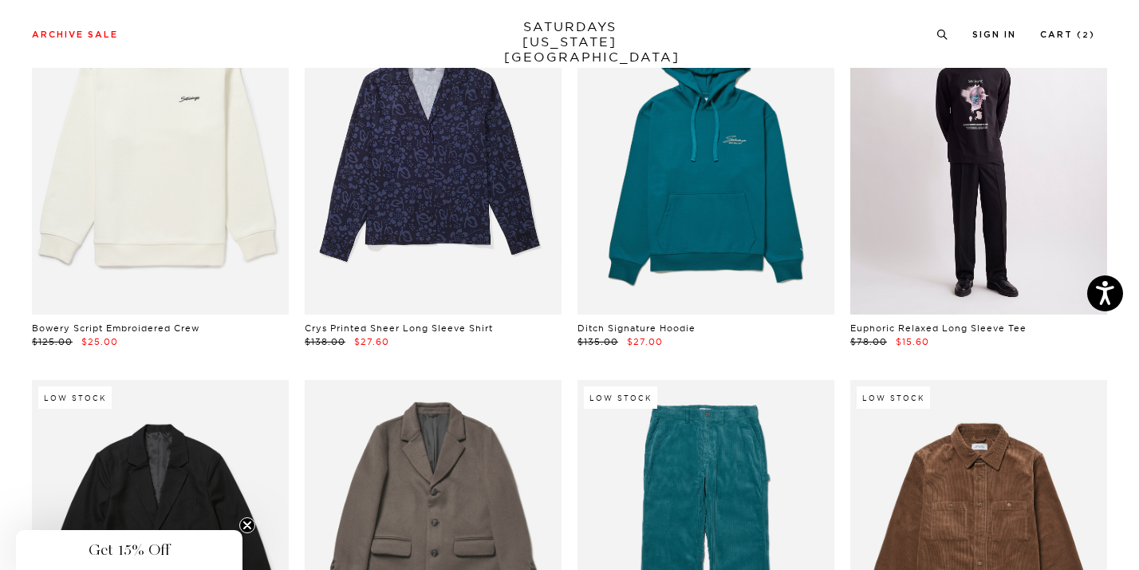
click at [962, 223] on link at bounding box center [978, 154] width 257 height 321
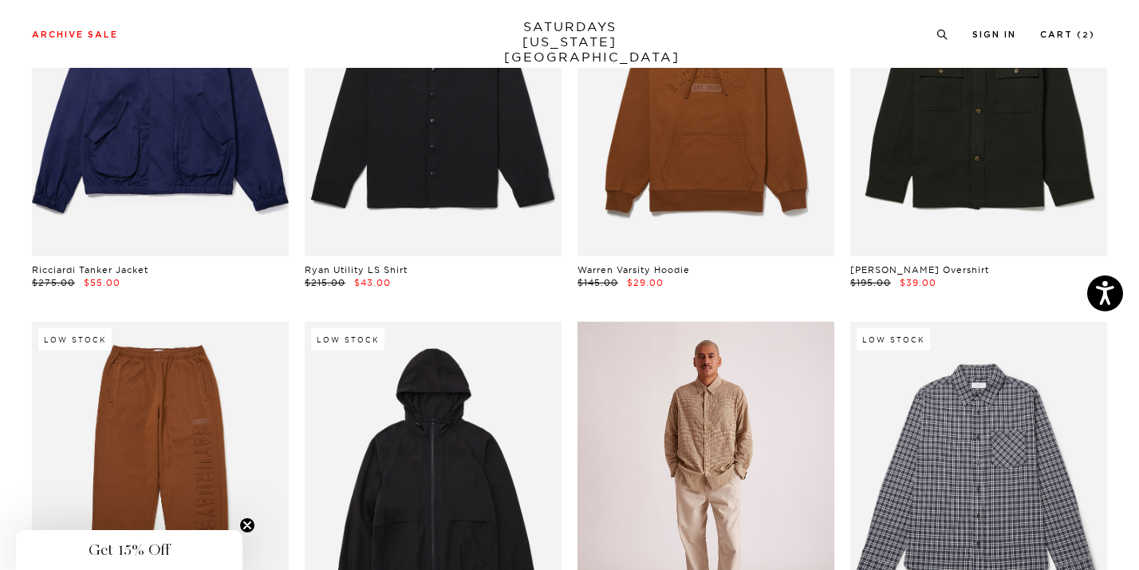
scroll to position [15220, 0]
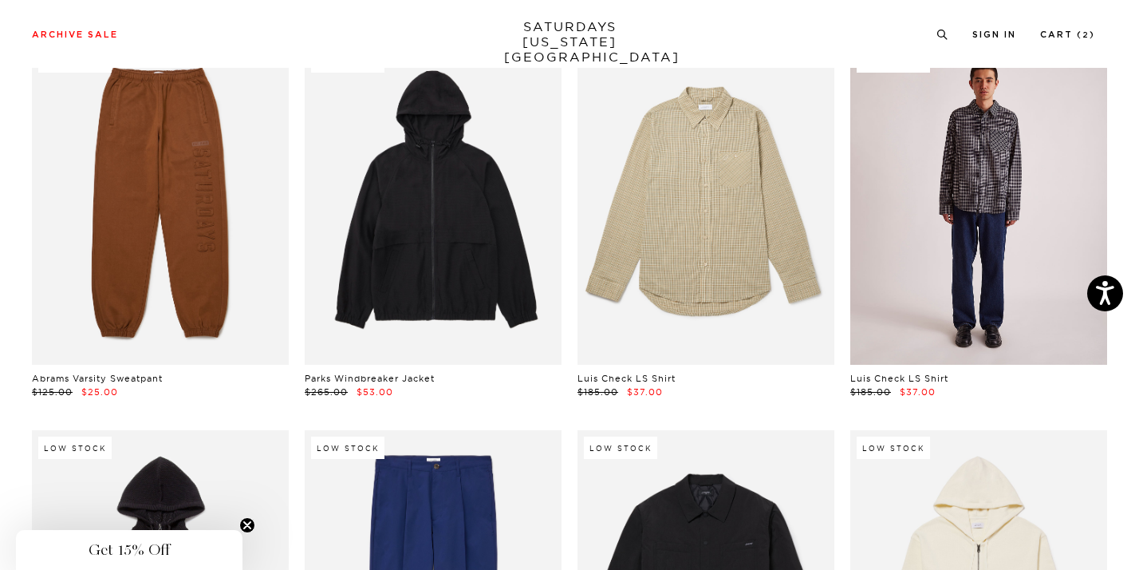
click at [996, 218] on link at bounding box center [978, 204] width 257 height 321
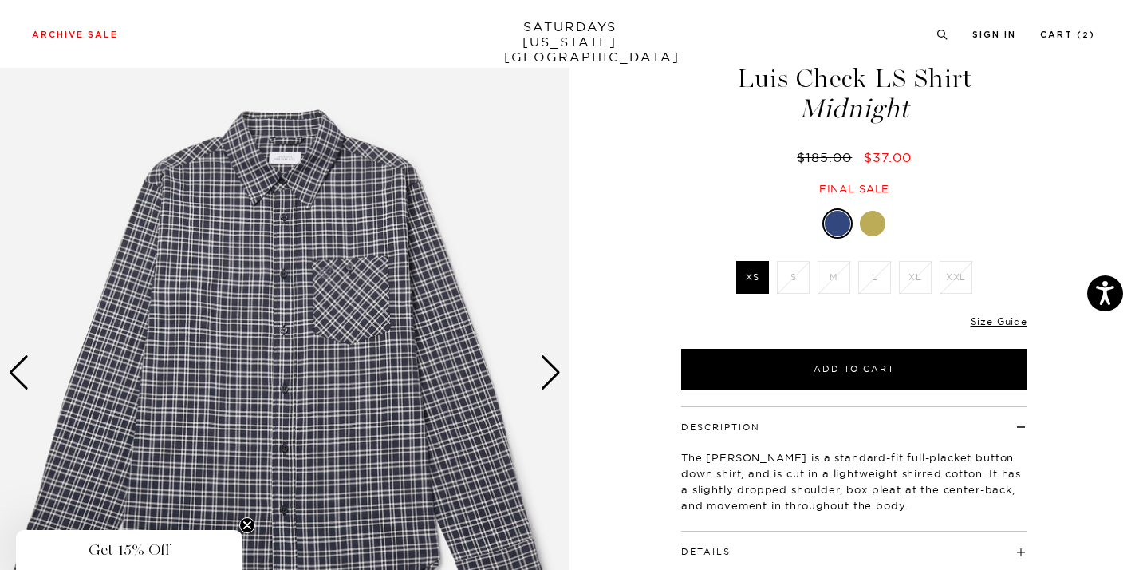
scroll to position [72, 0]
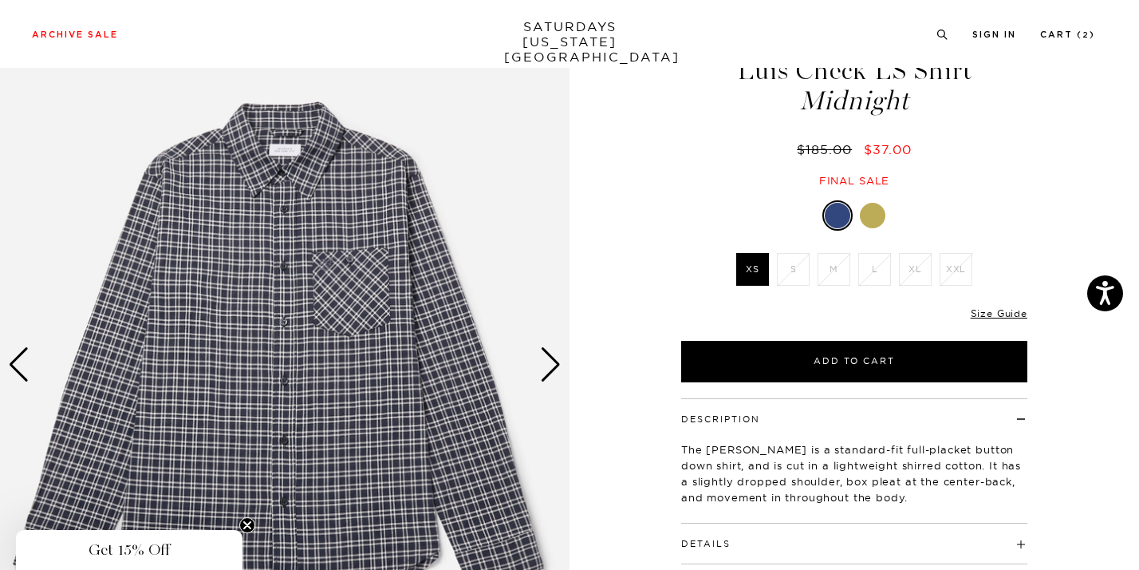
click at [870, 220] on div at bounding box center [873, 216] width 26 height 26
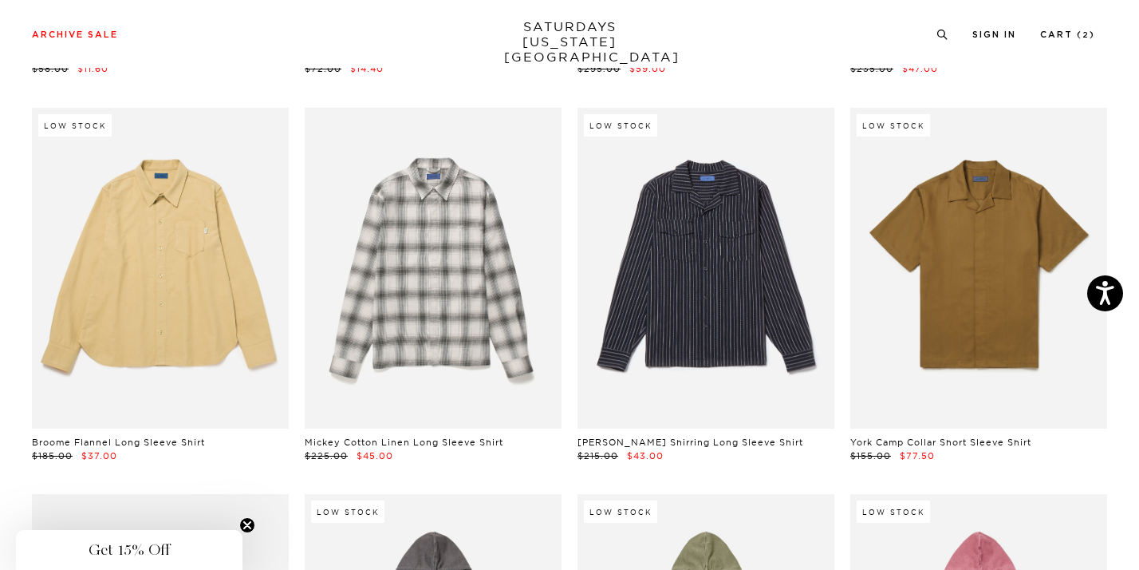
scroll to position [18239, 0]
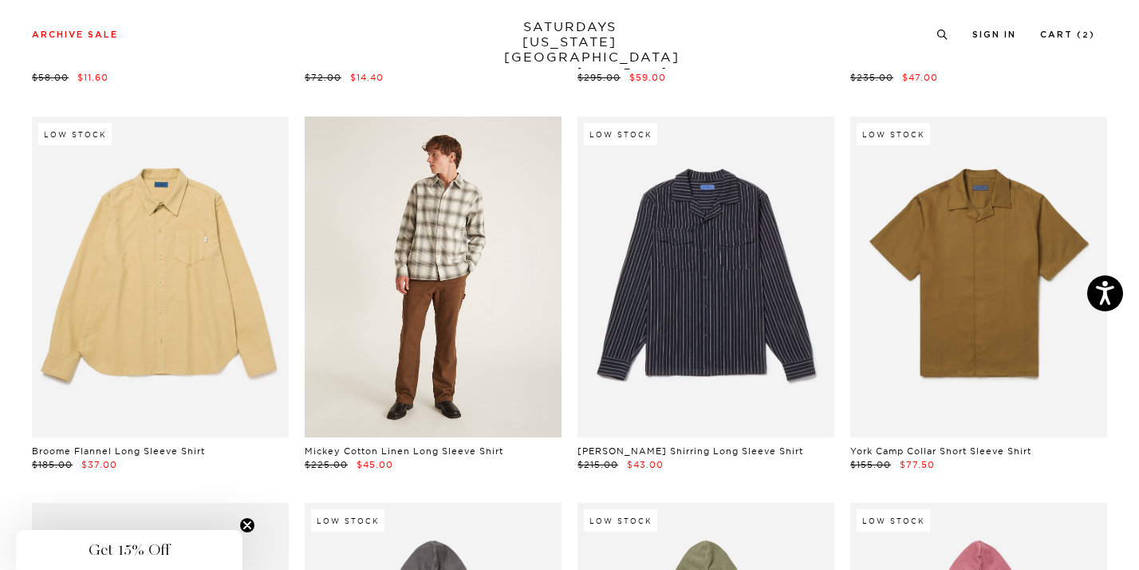
click at [488, 359] on link at bounding box center [433, 276] width 257 height 321
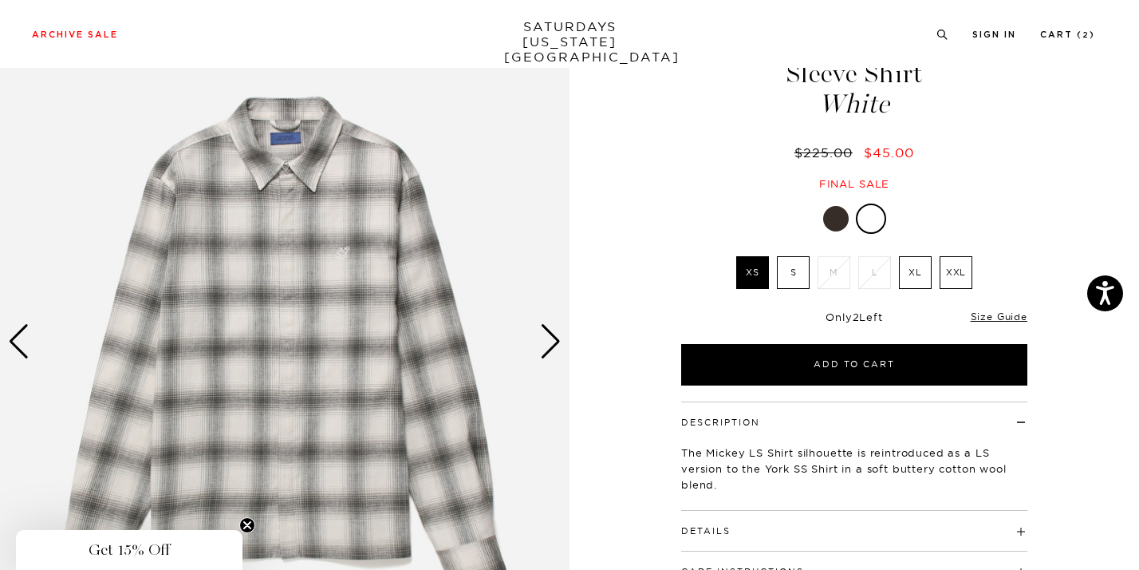
scroll to position [124, 0]
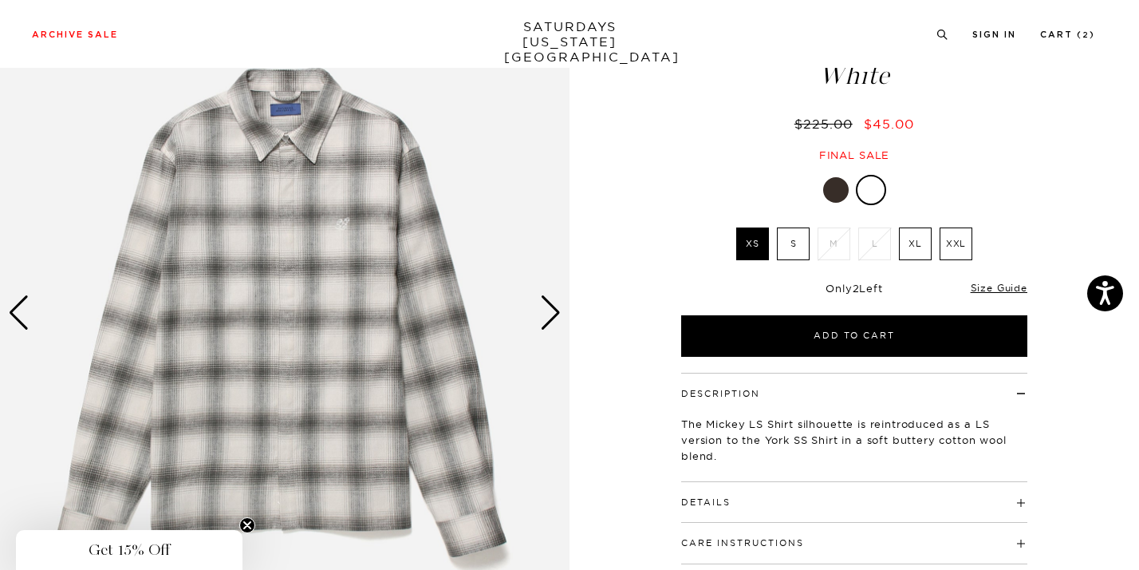
click at [836, 199] on div at bounding box center [836, 190] width 26 height 26
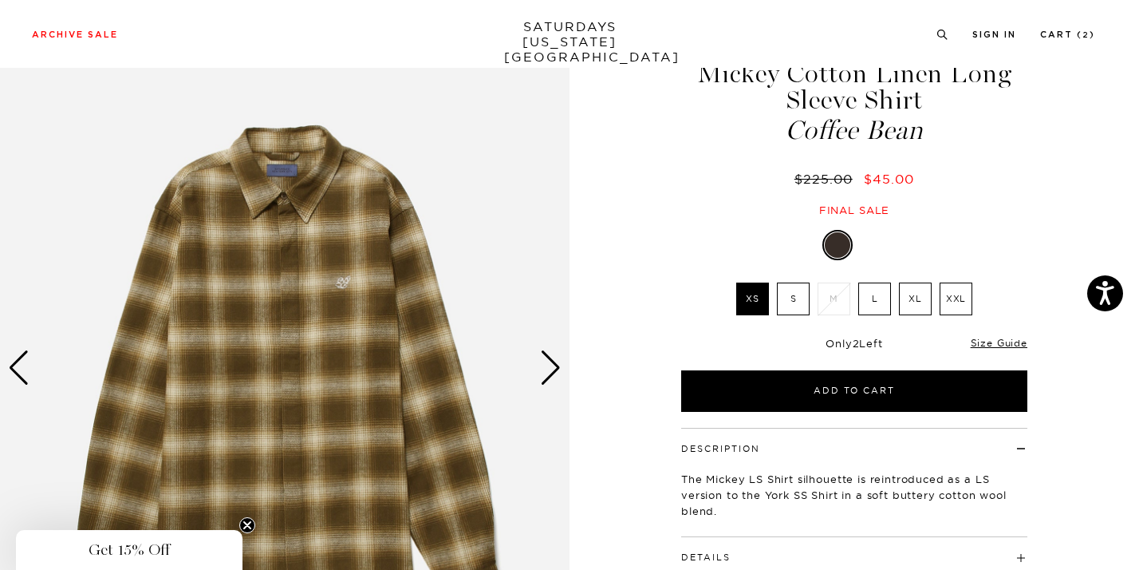
scroll to position [72, 0]
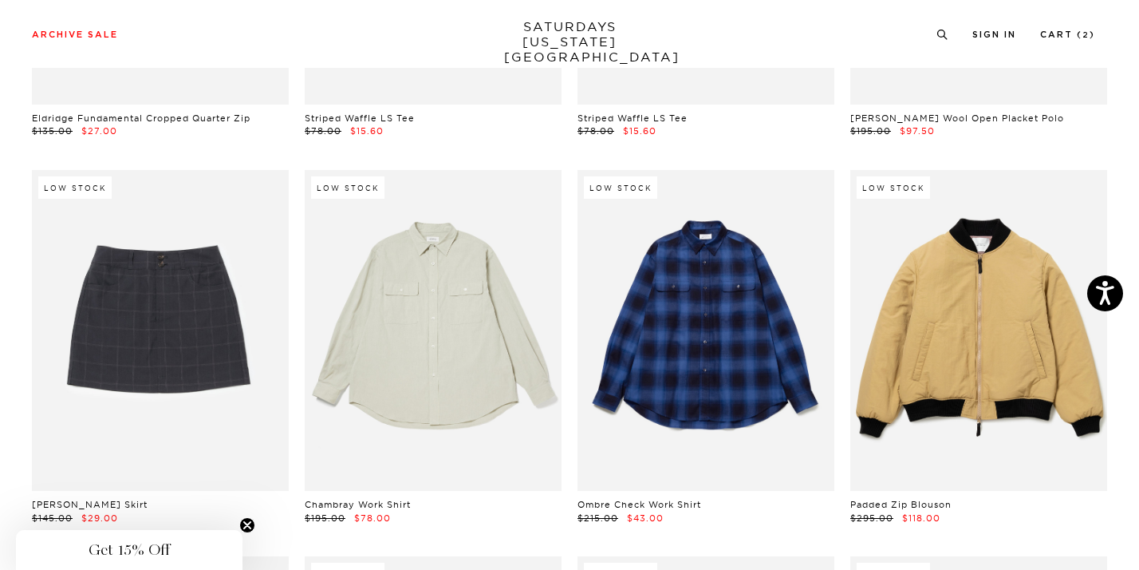
scroll to position [21258, 0]
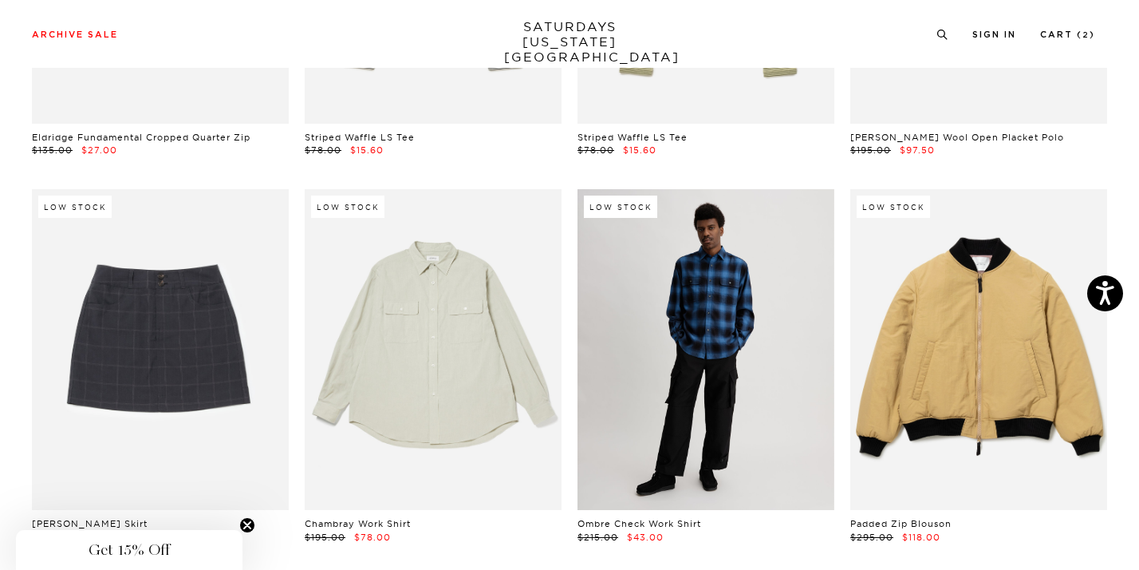
click at [699, 380] on link at bounding box center [706, 349] width 257 height 321
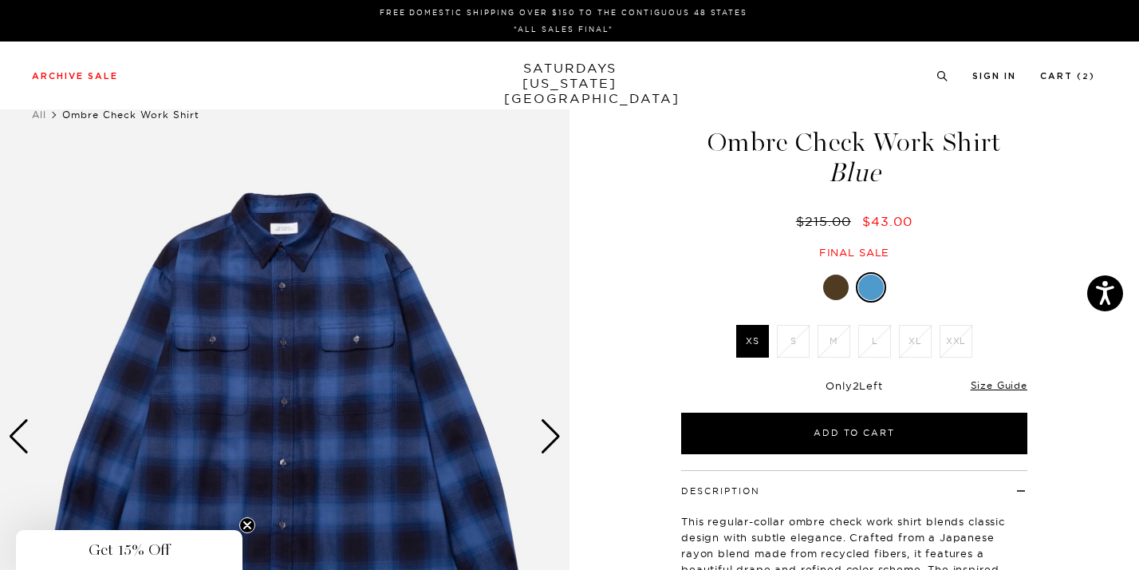
click at [834, 297] on div at bounding box center [836, 287] width 26 height 26
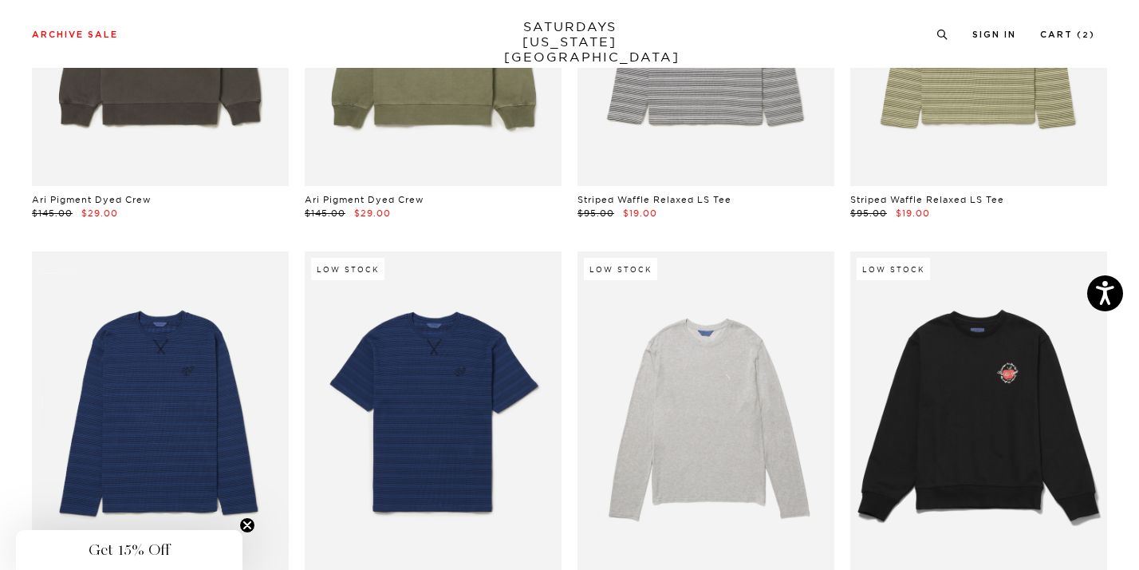
scroll to position [19254, 8]
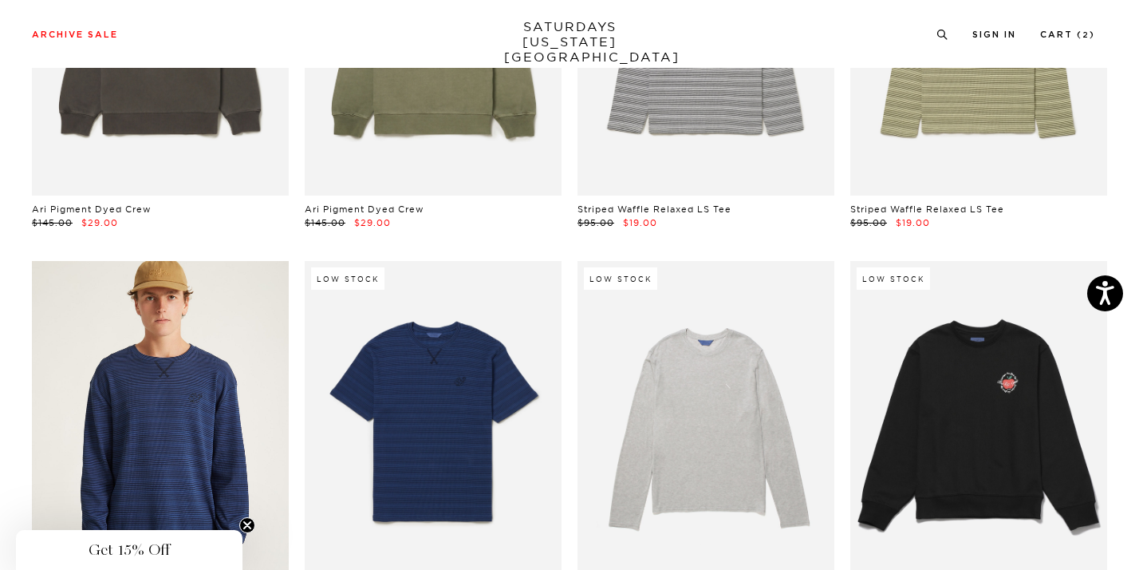
click at [203, 386] on link at bounding box center [160, 421] width 257 height 321
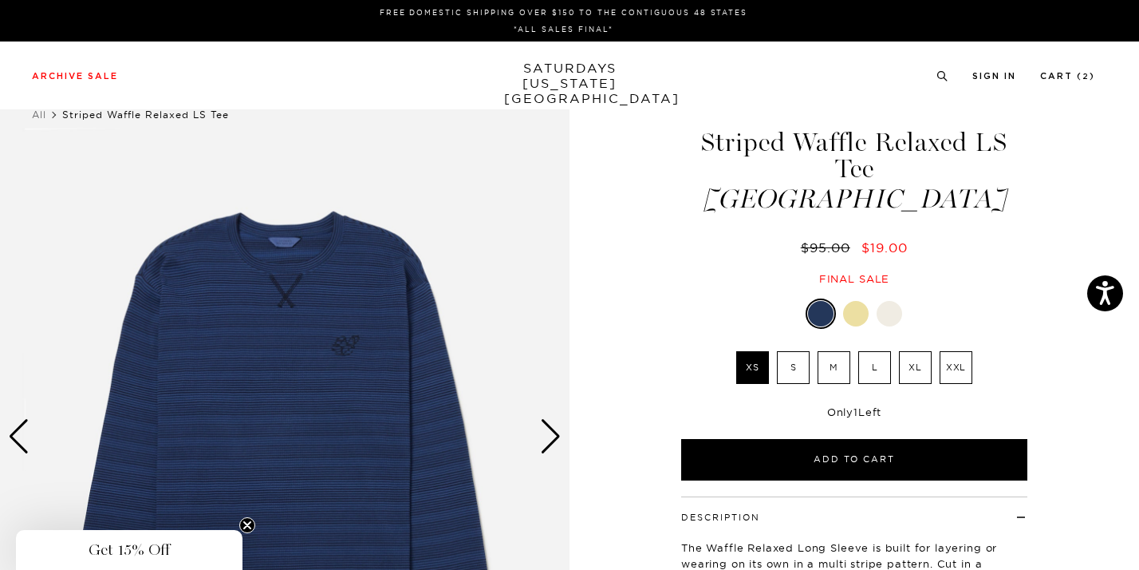
click at [838, 351] on label "M" at bounding box center [834, 367] width 33 height 33
click at [0, 0] on input "M" at bounding box center [0, 0] width 0 height 0
click at [796, 351] on label "S" at bounding box center [793, 367] width 33 height 33
click at [0, 0] on input "S" at bounding box center [0, 0] width 0 height 0
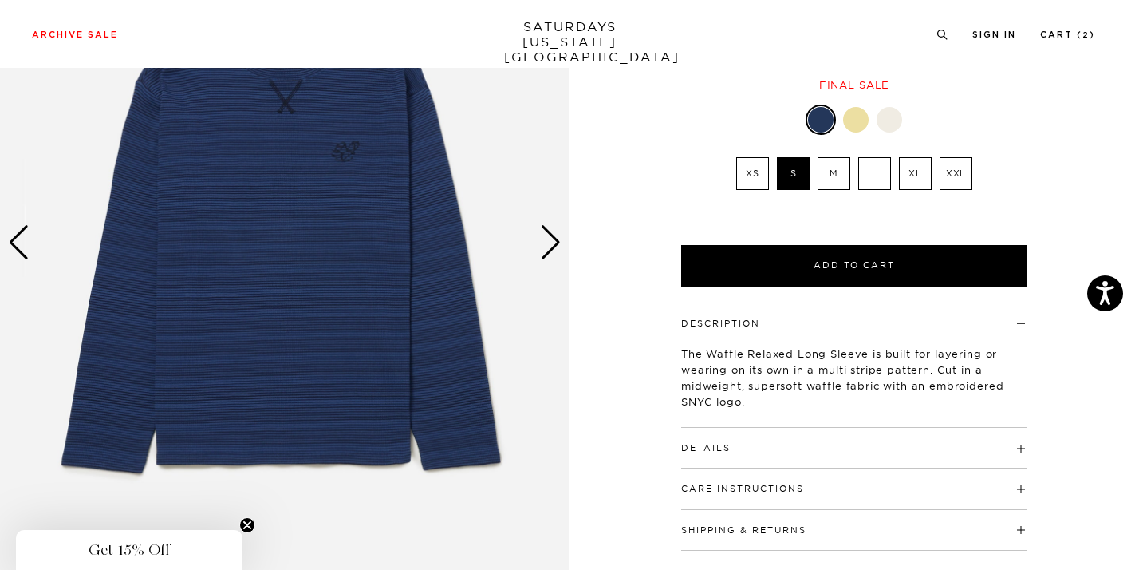
scroll to position [203, 0]
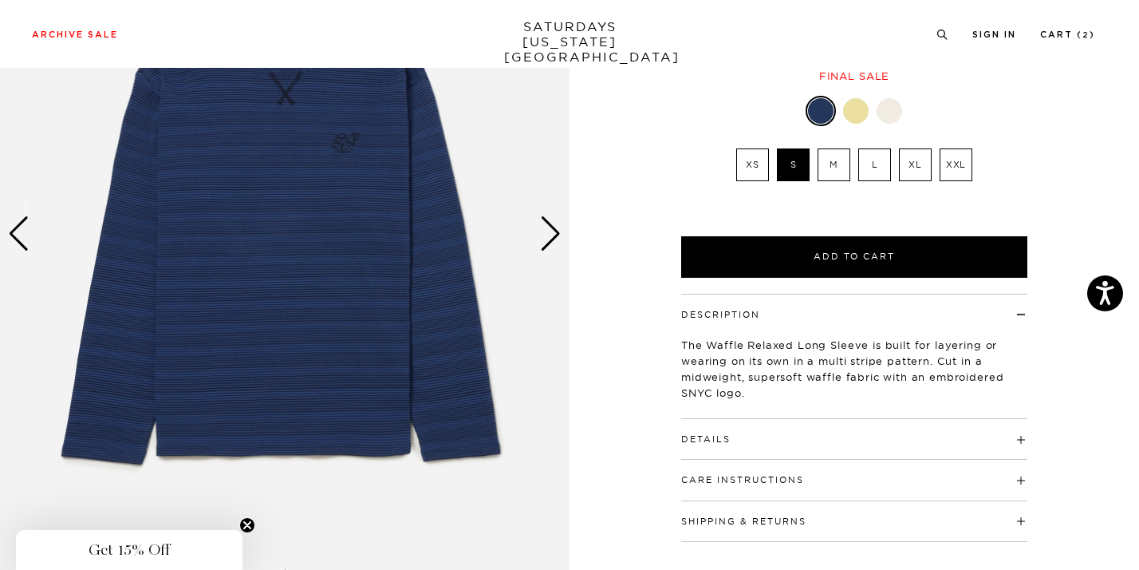
click at [854, 98] on div at bounding box center [856, 111] width 26 height 26
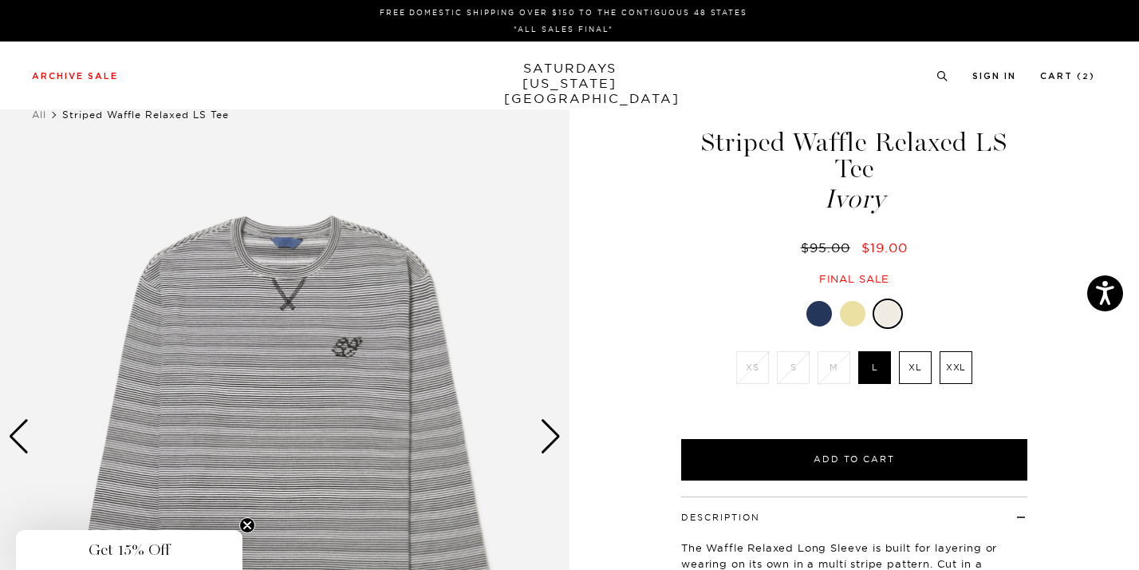
click at [817, 301] on div at bounding box center [819, 314] width 26 height 26
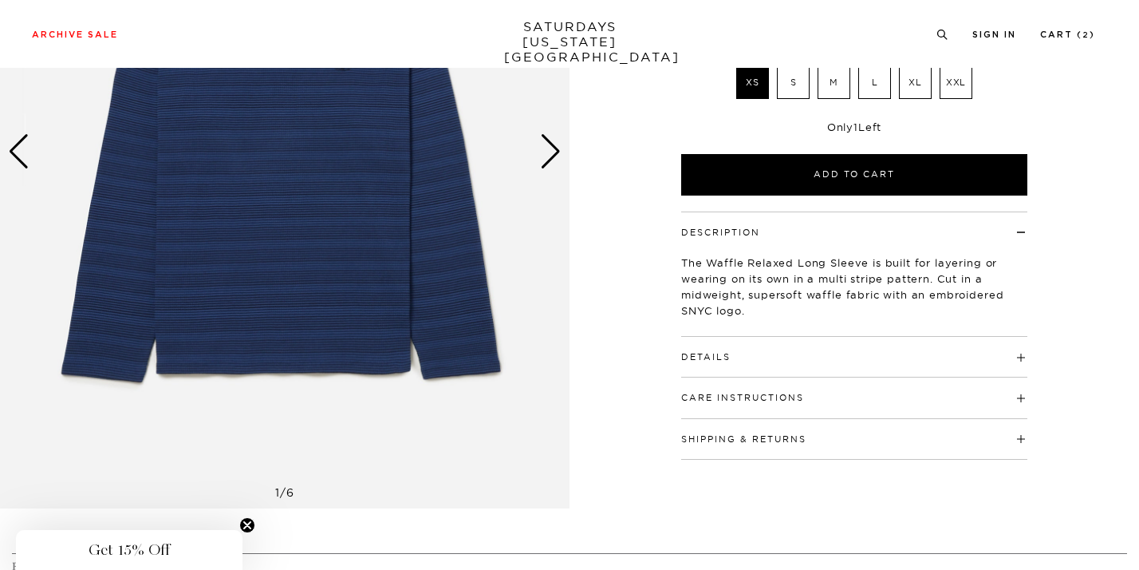
scroll to position [297, 0]
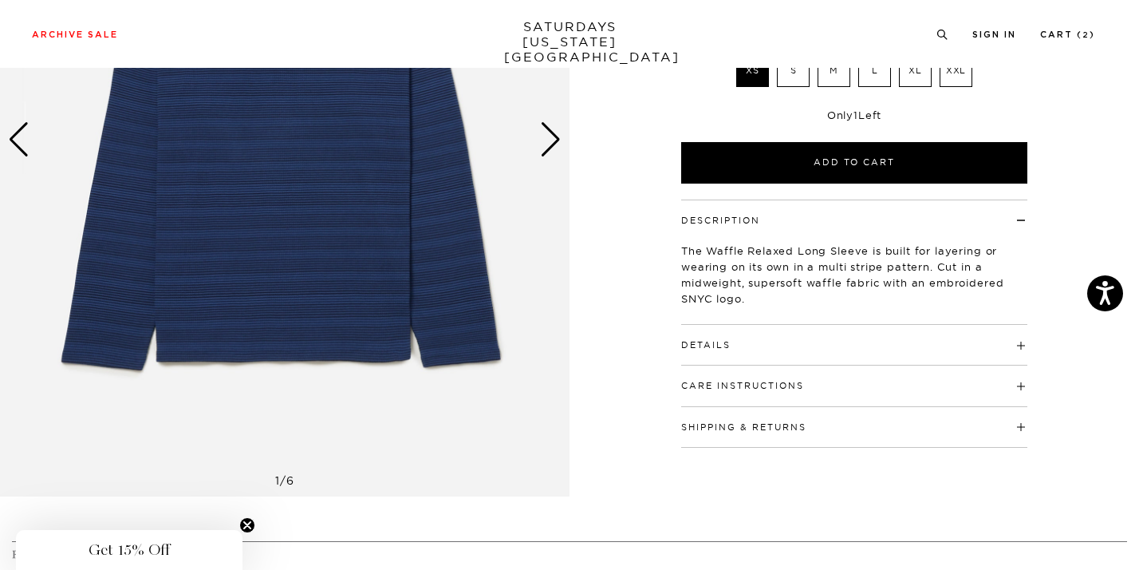
click at [769, 325] on div "Details 73% Cotton / 27% Polyester Embroidered SNYC logo on front chest Model i…" at bounding box center [854, 345] width 346 height 41
click at [1026, 325] on h4 "Details" at bounding box center [854, 338] width 346 height 26
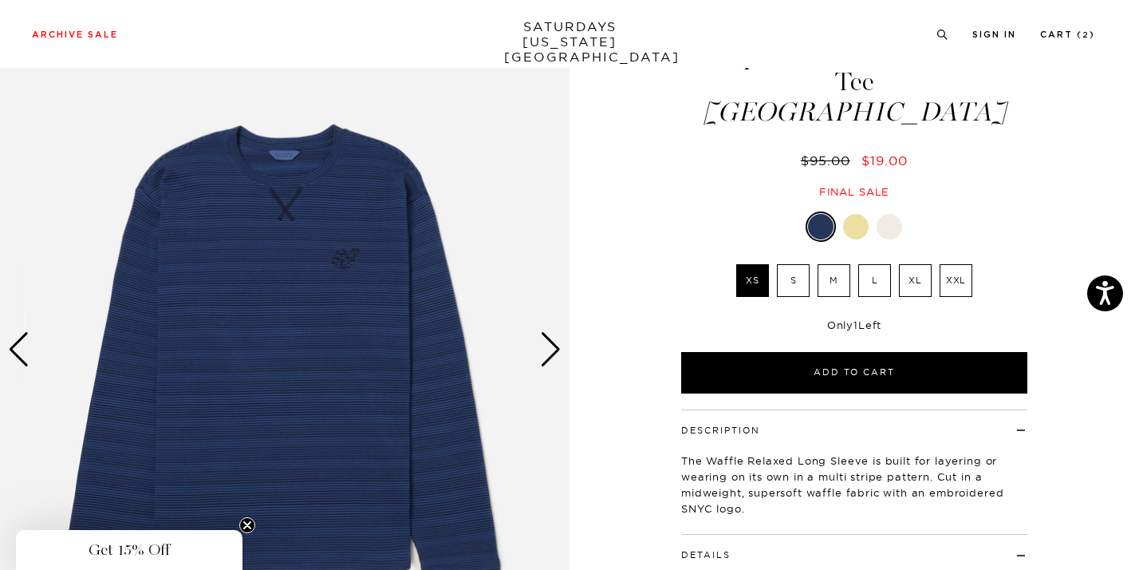
scroll to position [81, 0]
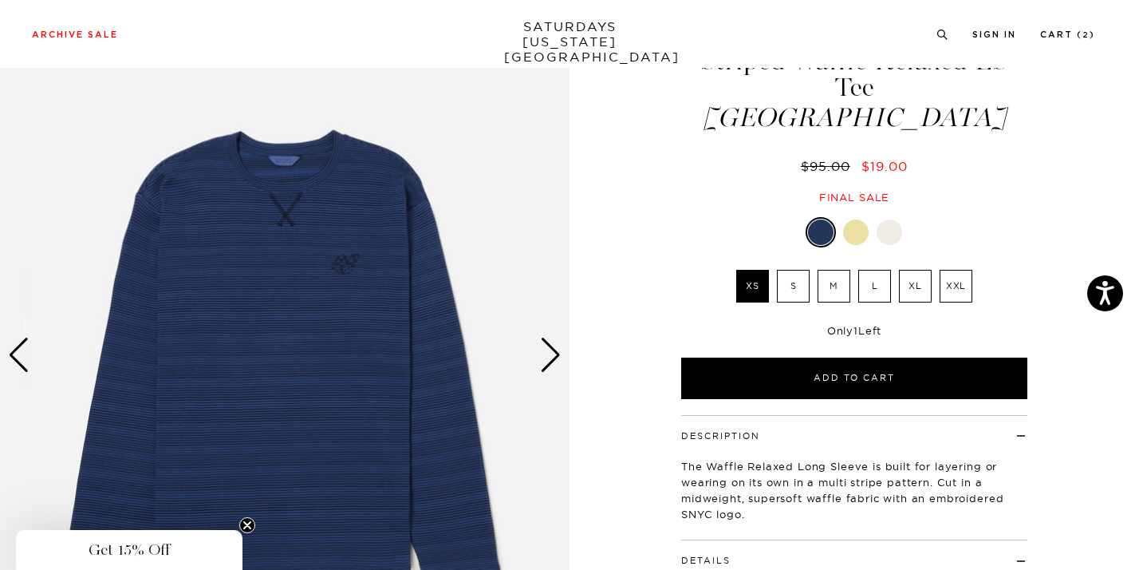
click at [831, 270] on label "M" at bounding box center [834, 286] width 33 height 33
click at [0, 0] on input "M" at bounding box center [0, 0] width 0 height 0
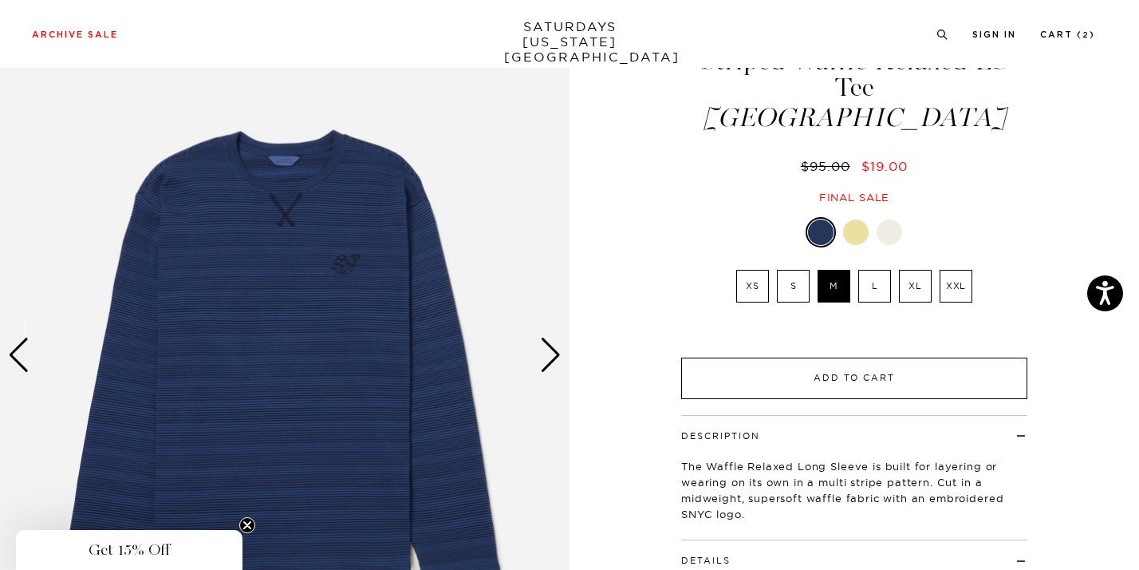
click at [801, 357] on button "Add to Cart" at bounding box center [854, 377] width 346 height 41
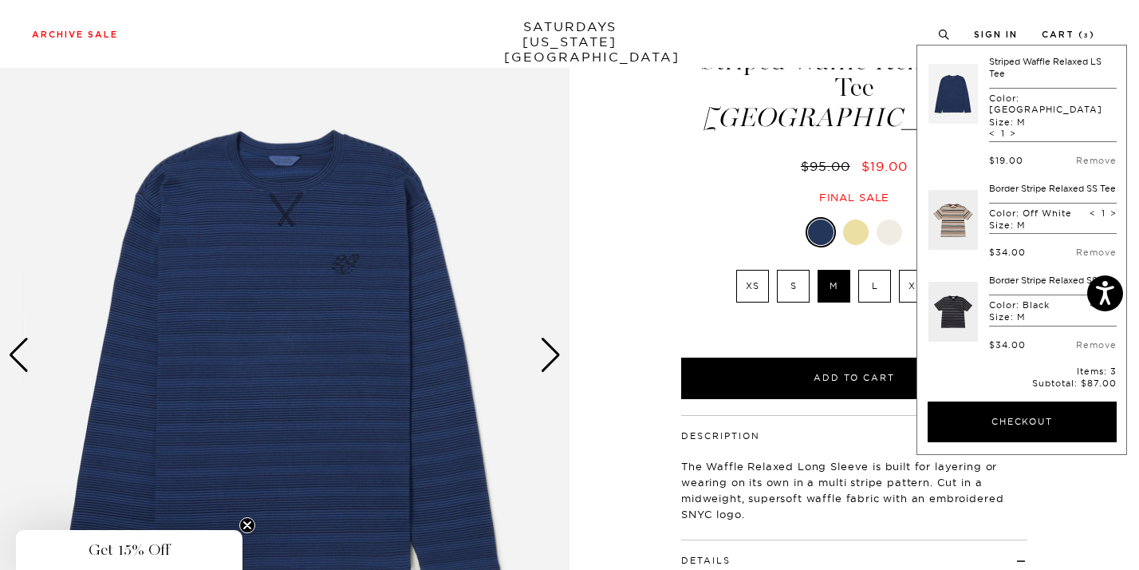
click at [651, 191] on div "1 / 6" at bounding box center [569, 372] width 1139 height 747
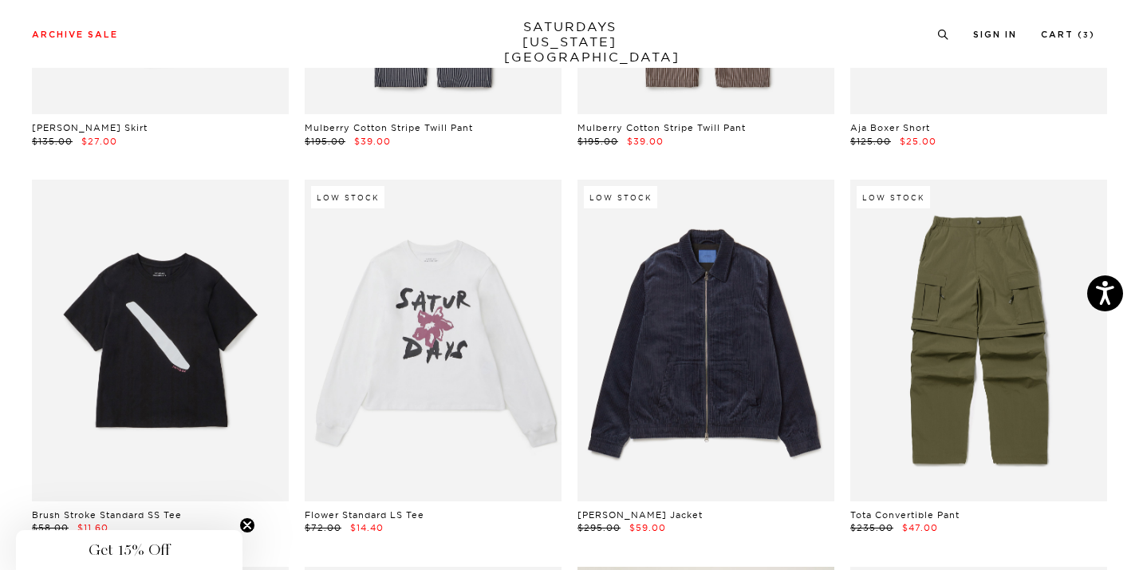
scroll to position [17785, 8]
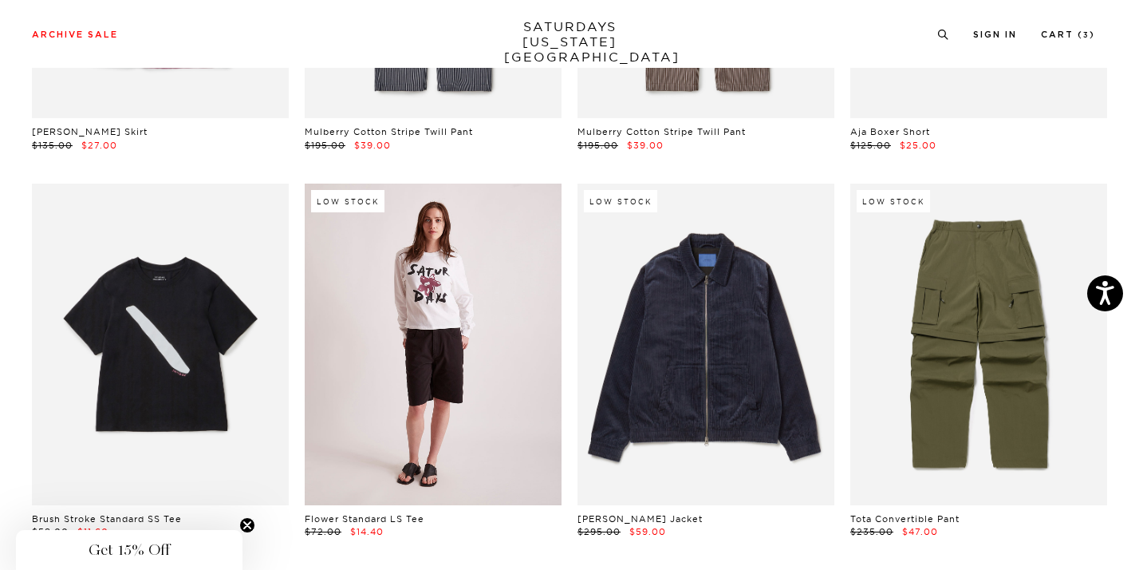
click link
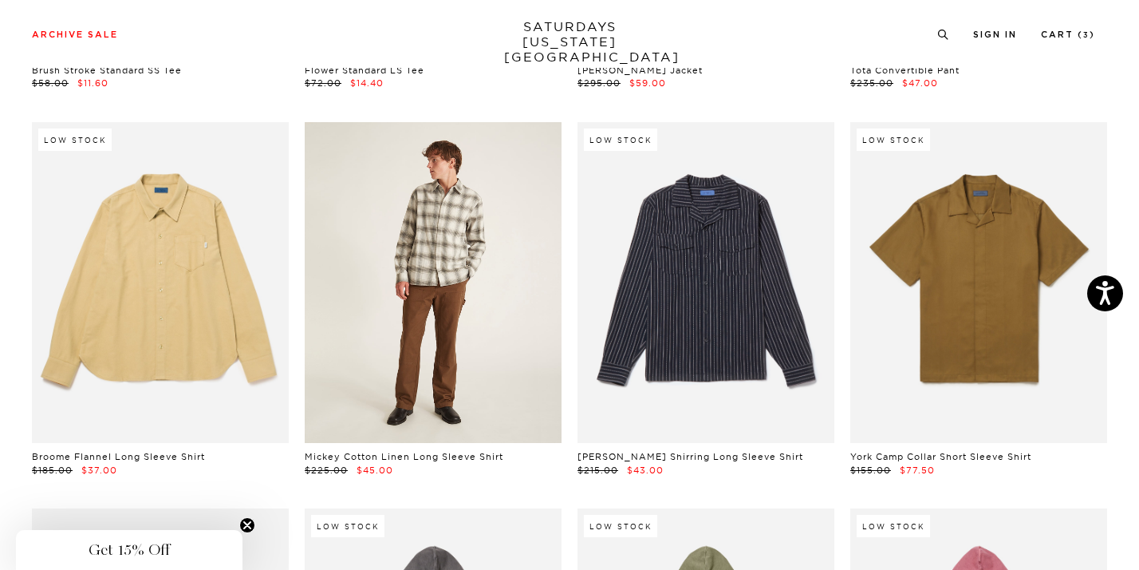
scroll to position [18265, 8]
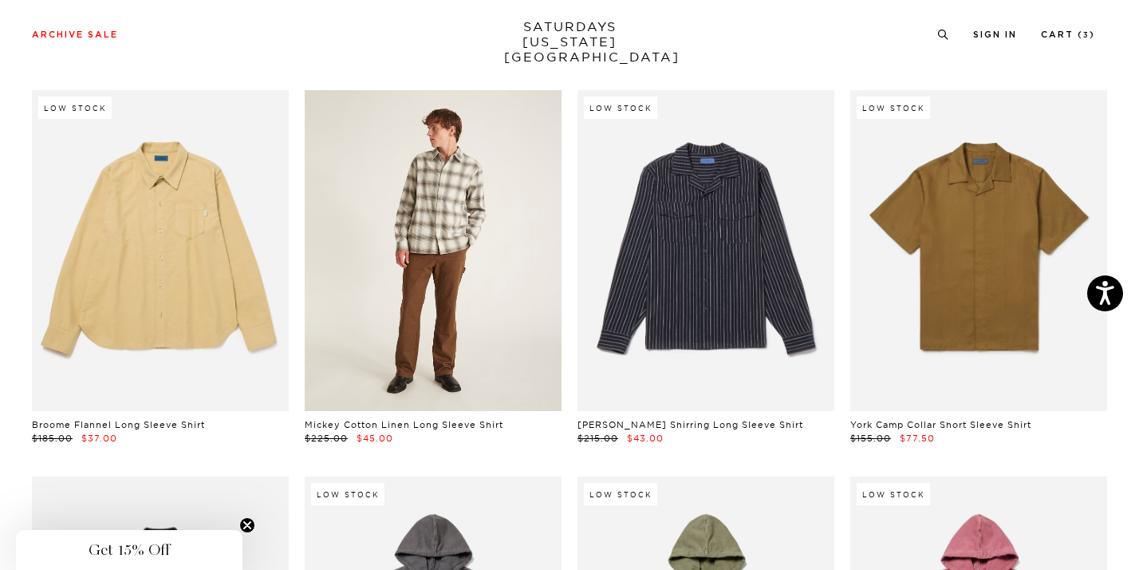
click at [470, 366] on link at bounding box center [433, 250] width 257 height 321
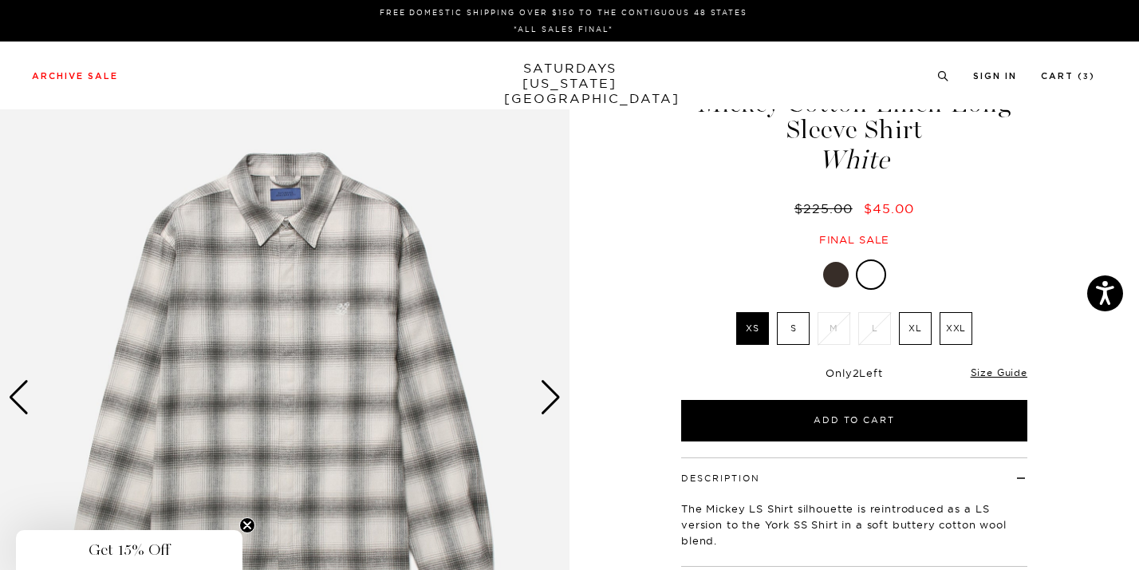
scroll to position [41, 0]
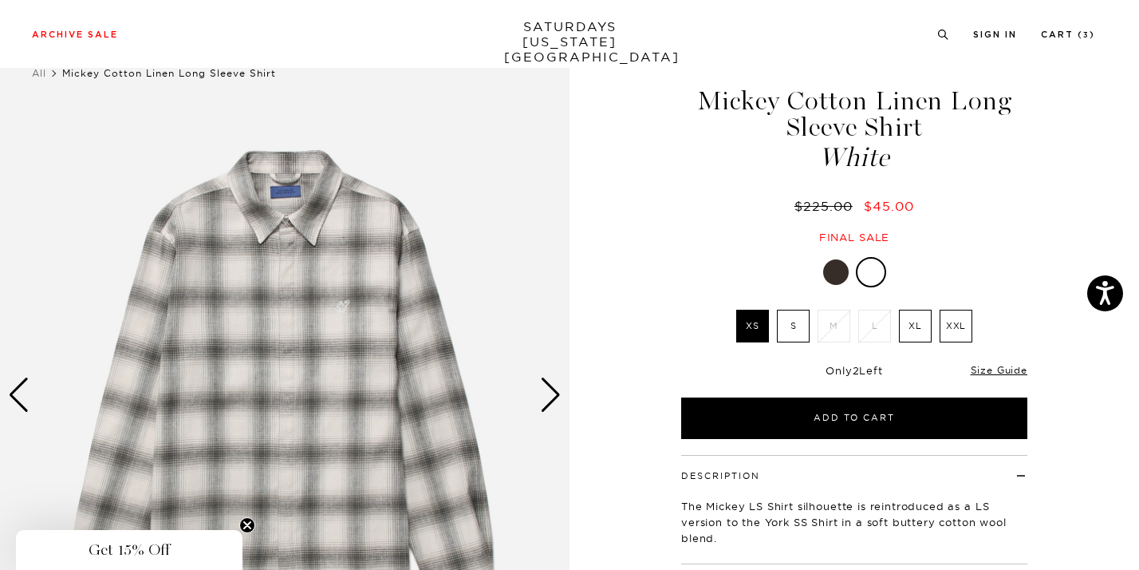
click at [834, 268] on div at bounding box center [836, 272] width 26 height 26
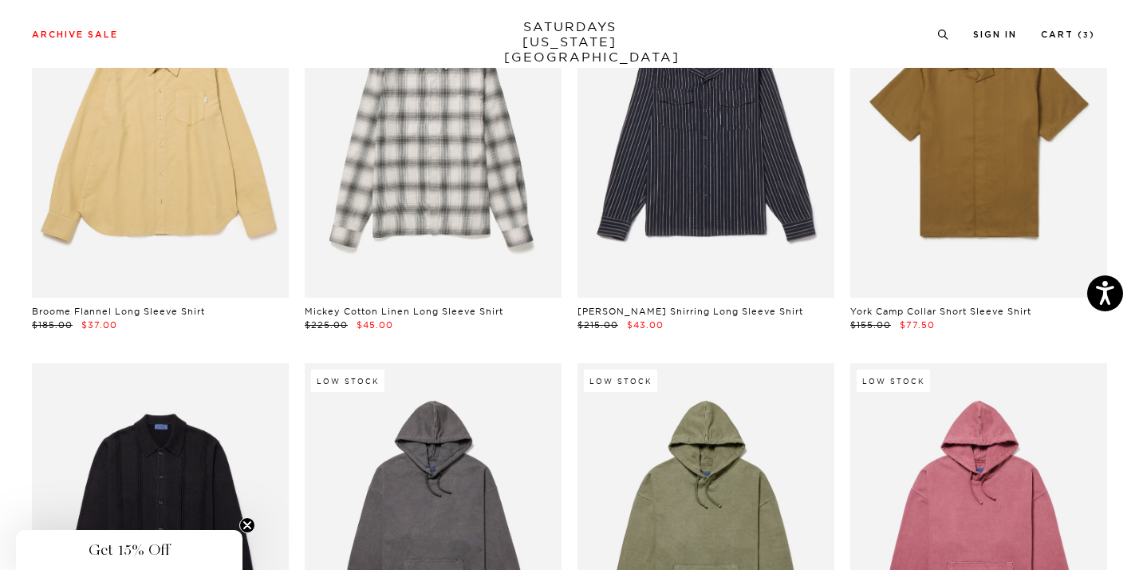
scroll to position [18402, 8]
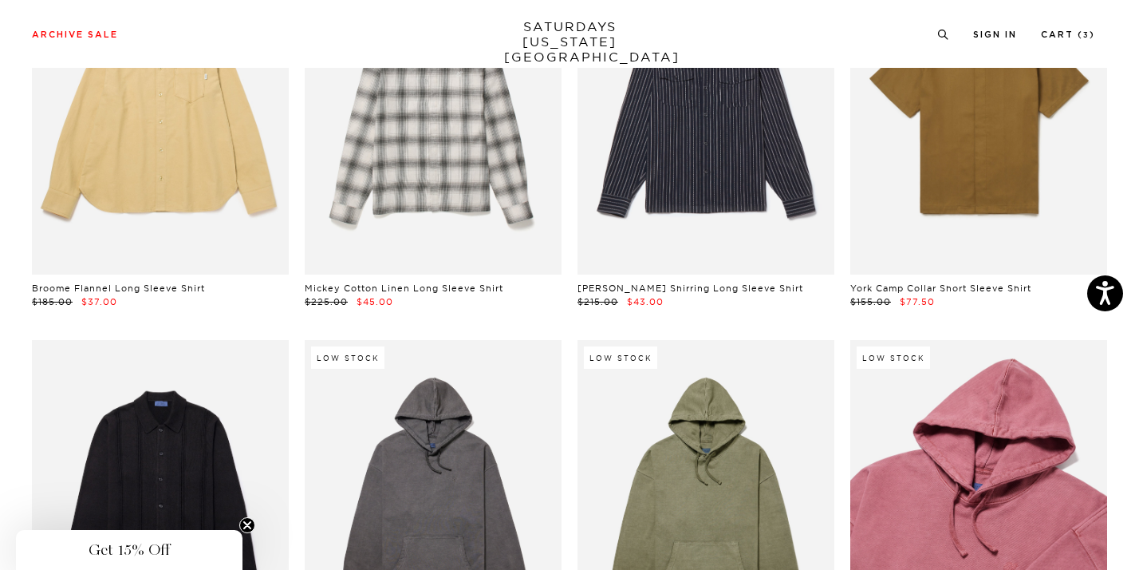
click at [931, 456] on link at bounding box center [978, 500] width 257 height 321
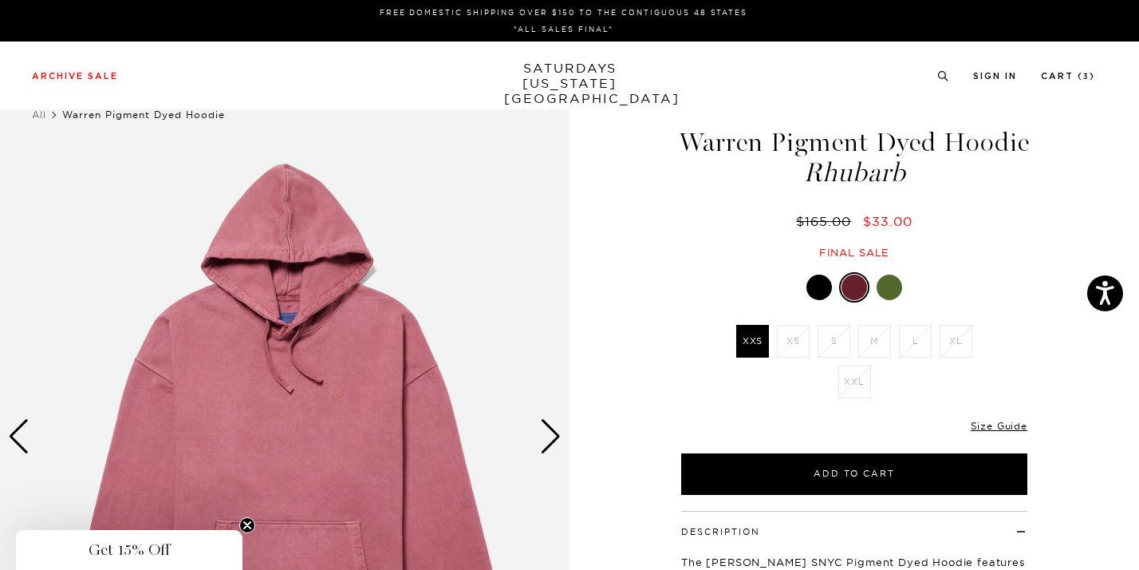
click at [806, 300] on div at bounding box center [819, 287] width 26 height 26
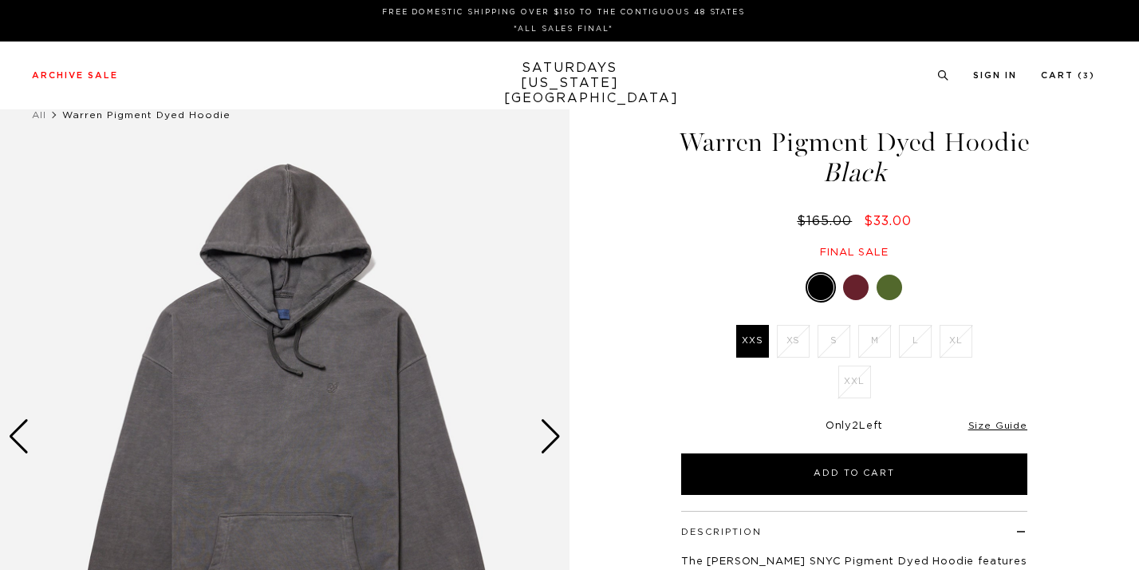
click at [888, 337] on div "Black XXS XS S M L XL" at bounding box center [854, 383] width 399 height 223
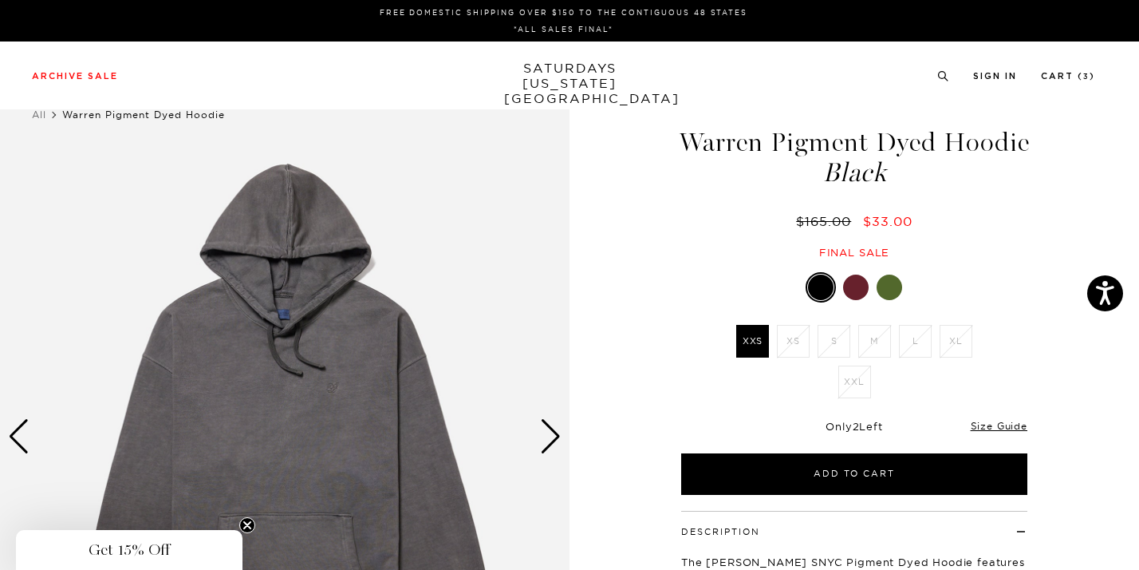
click at [882, 300] on div at bounding box center [890, 287] width 26 height 26
